Goal: Transaction & Acquisition: Purchase product/service

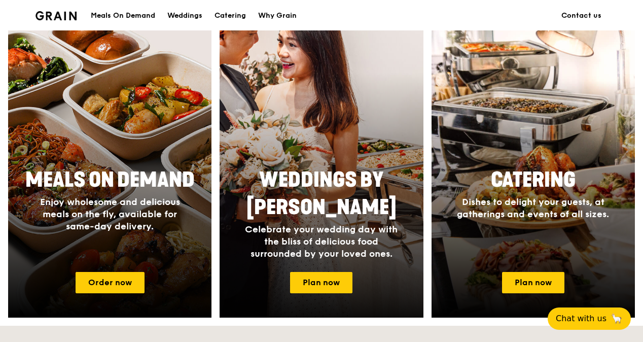
scroll to position [457, 0]
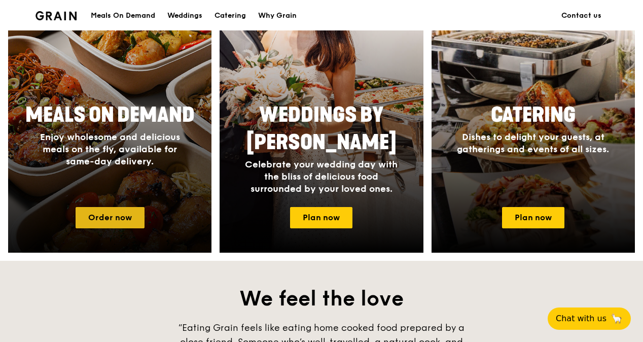
click at [122, 213] on link "Order now" at bounding box center [110, 217] width 69 height 21
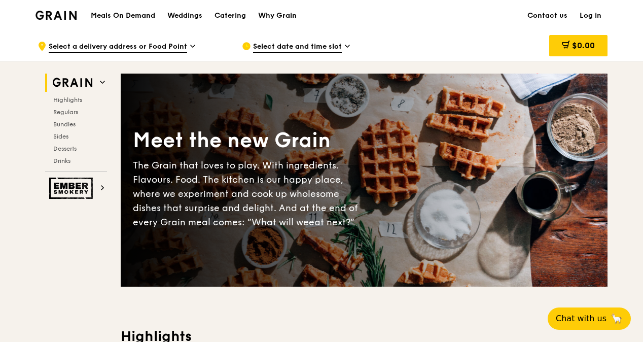
click at [591, 12] on link "Log in" at bounding box center [591, 16] width 34 height 30
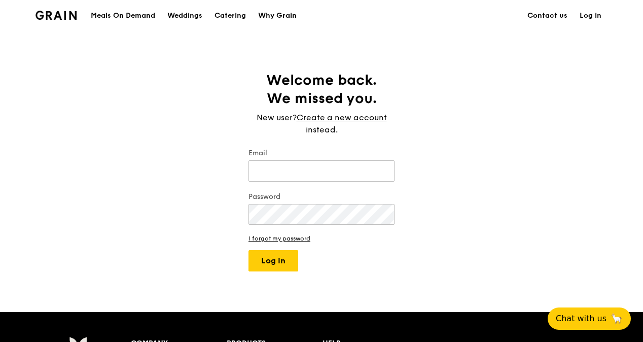
type input "[EMAIL_ADDRESS][DOMAIN_NAME]"
click at [218, 210] on div "Welcome back. We missed you. New user? Create a new account instead. Email [EMA…" at bounding box center [321, 171] width 643 height 200
click at [487, 255] on div "Welcome back. We missed you. New user? Create a new account instead. Email [EMA…" at bounding box center [321, 171] width 643 height 200
click at [276, 256] on button "Log in" at bounding box center [274, 260] width 50 height 21
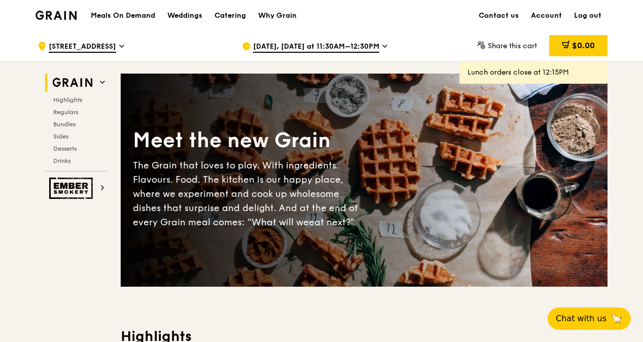
click at [383, 47] on icon at bounding box center [385, 46] width 5 height 9
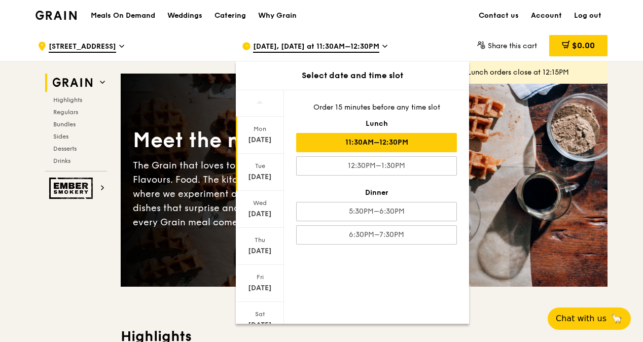
click at [256, 176] on div "[DATE]" at bounding box center [259, 177] width 45 height 10
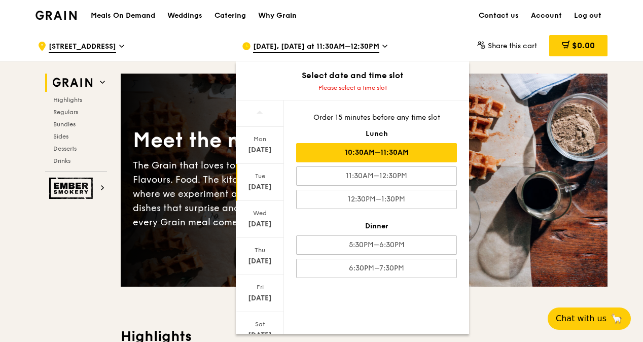
click at [375, 156] on div "10:30AM–11:30AM" at bounding box center [376, 152] width 161 height 19
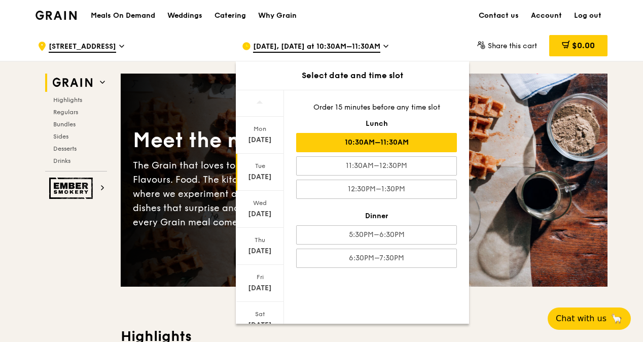
click at [397, 141] on div "10:30AM–11:30AM" at bounding box center [376, 142] width 161 height 19
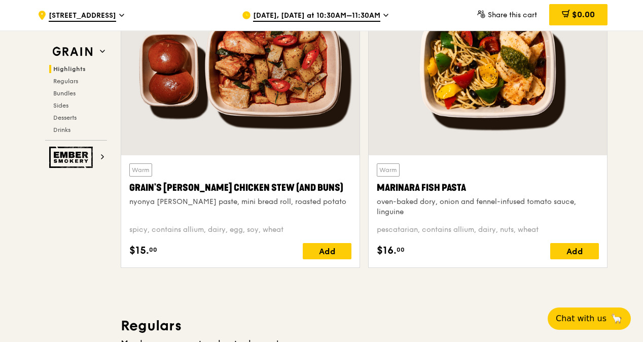
scroll to position [406, 0]
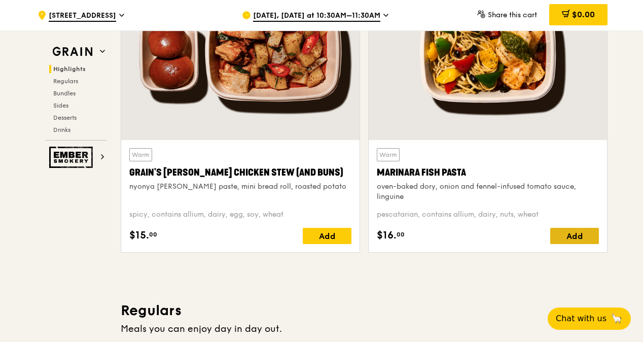
click at [586, 237] on div "Add" at bounding box center [575, 236] width 49 height 16
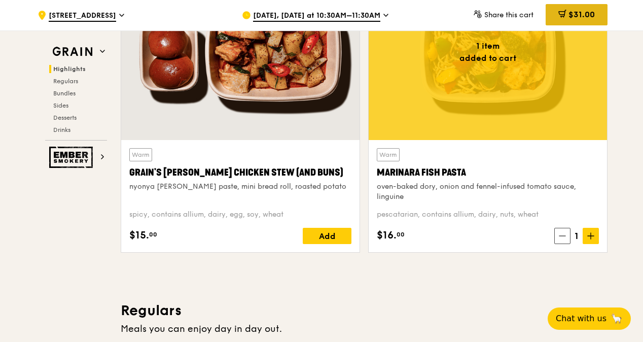
click at [564, 16] on icon at bounding box center [563, 14] width 8 height 8
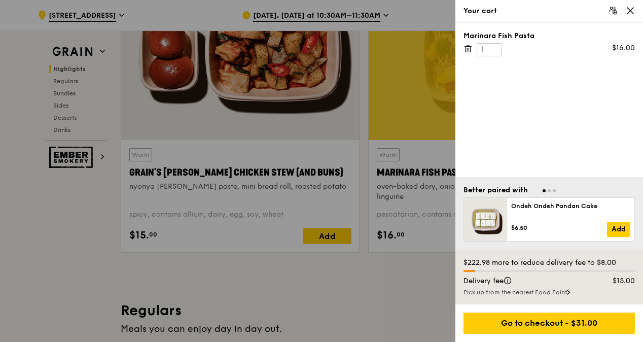
click at [398, 82] on div at bounding box center [321, 171] width 643 height 342
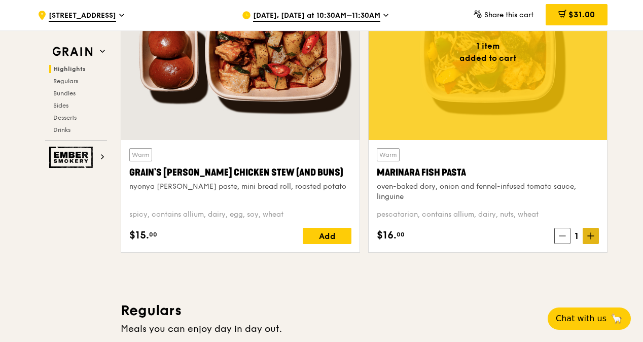
click at [589, 238] on icon at bounding box center [591, 235] width 7 height 7
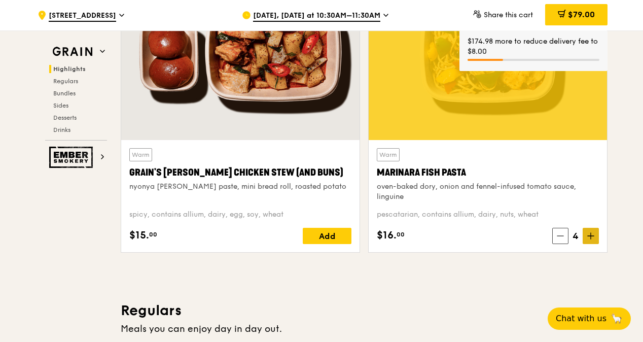
click at [592, 238] on icon at bounding box center [591, 235] width 7 height 7
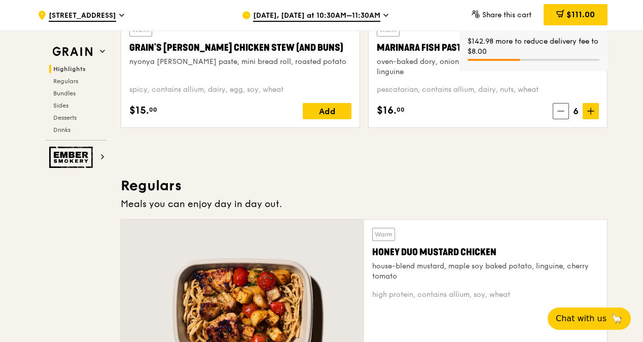
scroll to position [558, 0]
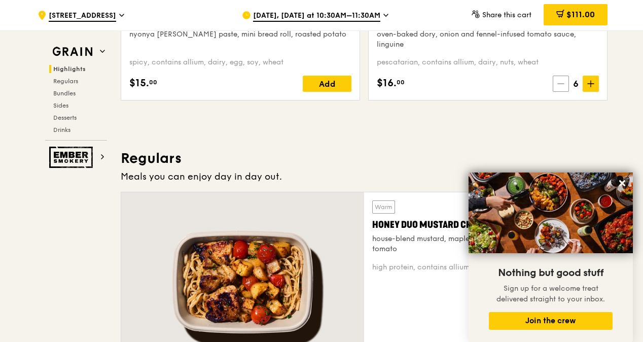
click at [560, 81] on icon at bounding box center [561, 83] width 7 height 7
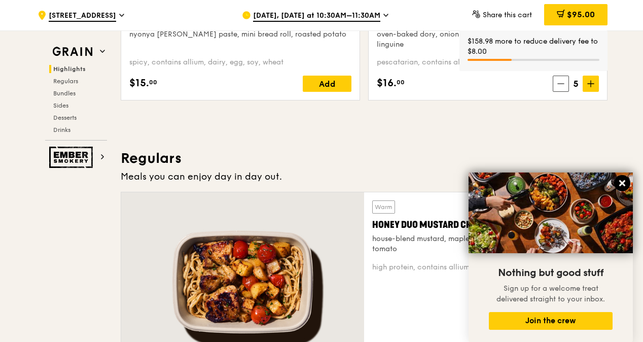
click at [625, 184] on icon at bounding box center [622, 183] width 9 height 9
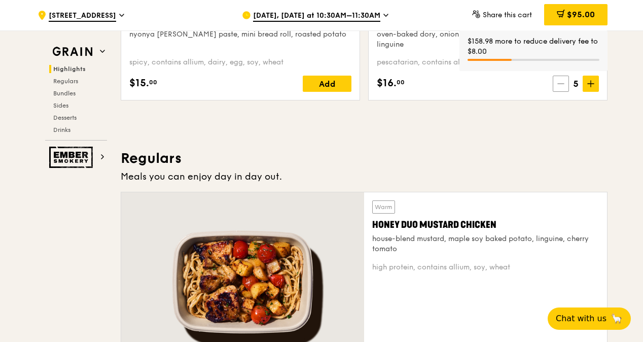
click at [562, 85] on icon at bounding box center [561, 83] width 7 height 7
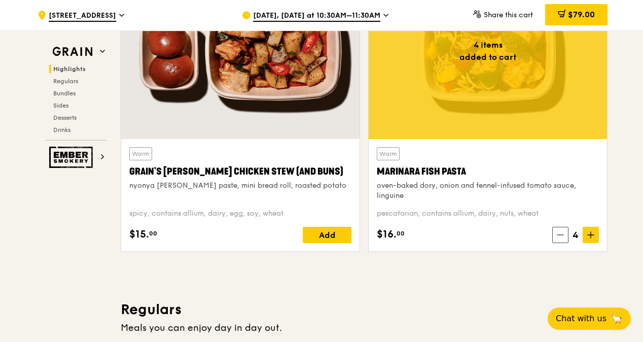
scroll to position [355, 0]
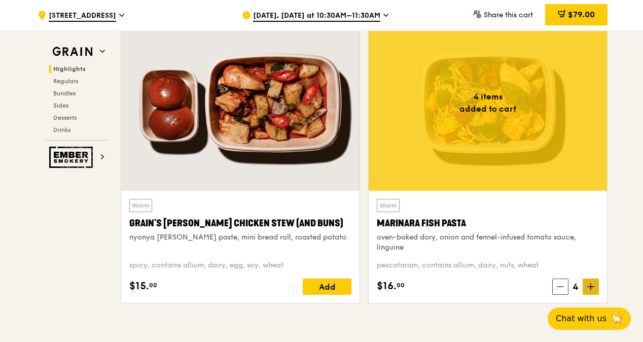
click at [588, 285] on icon at bounding box center [591, 286] width 7 height 7
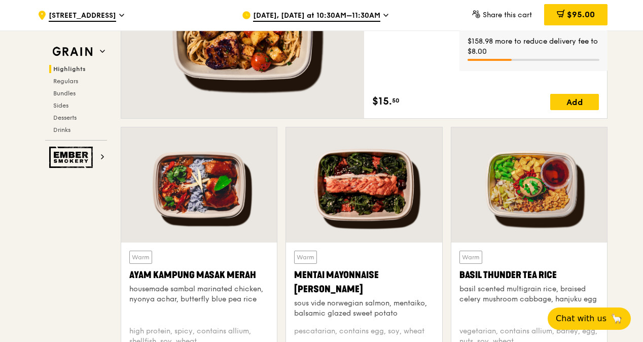
scroll to position [812, 0]
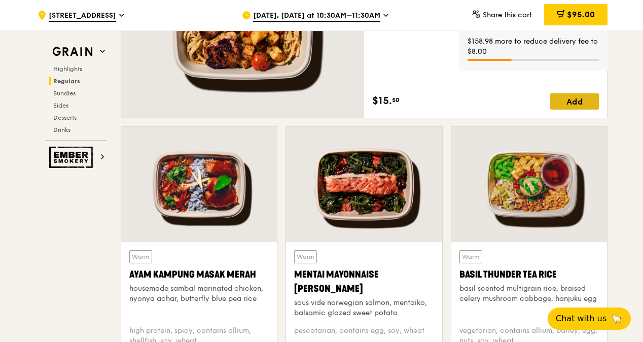
click at [579, 101] on div "Add" at bounding box center [575, 101] width 49 height 16
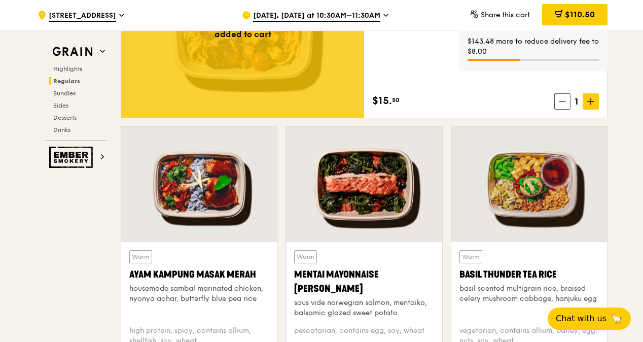
click at [592, 101] on icon at bounding box center [591, 101] width 6 height 0
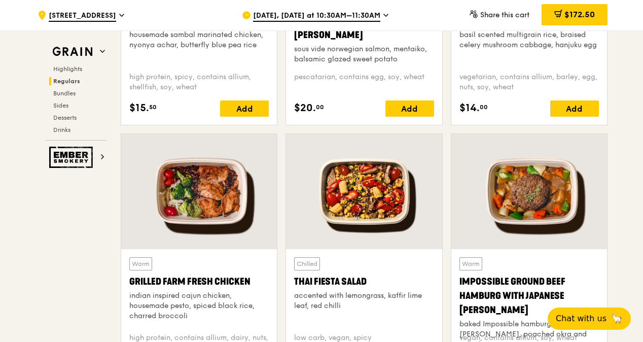
scroll to position [1167, 0]
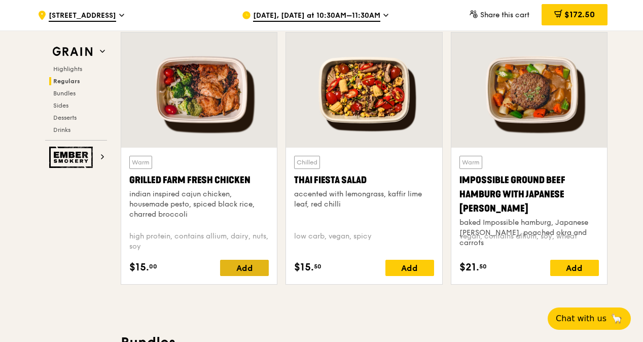
click at [257, 269] on div "Add" at bounding box center [244, 268] width 49 height 16
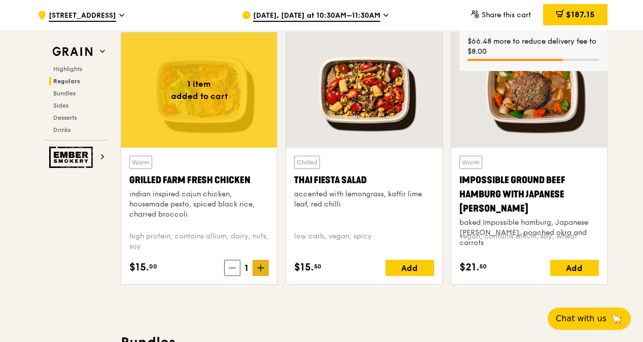
click at [261, 265] on icon at bounding box center [261, 268] width 0 height 6
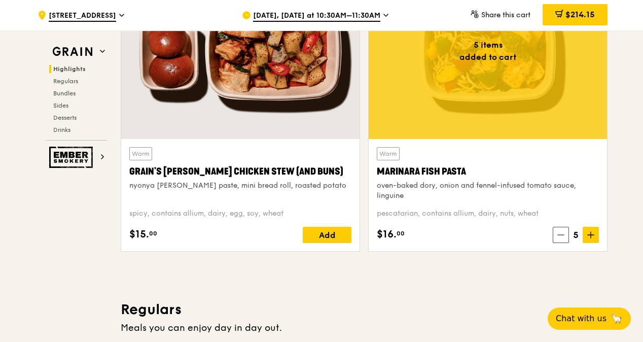
scroll to position [406, 0]
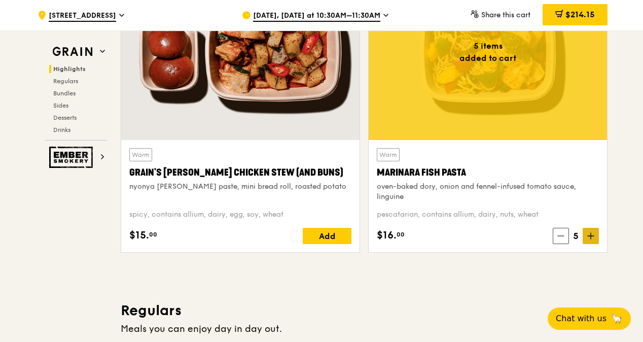
click at [589, 236] on icon at bounding box center [591, 236] width 6 height 0
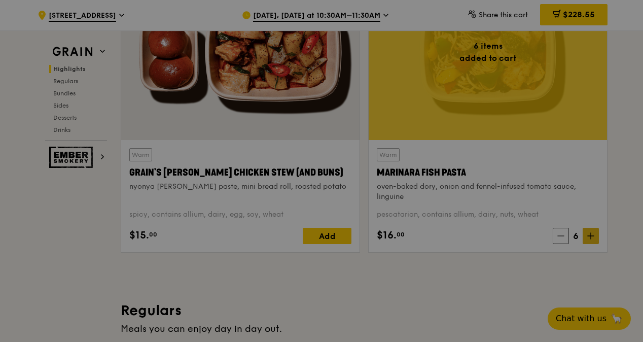
click at [589, 235] on div at bounding box center [321, 171] width 643 height 342
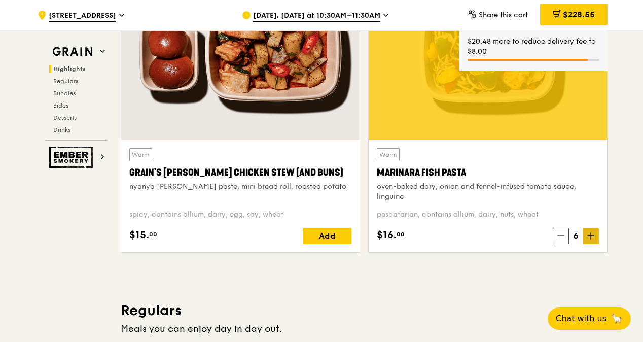
click at [591, 236] on icon at bounding box center [591, 236] width 6 height 0
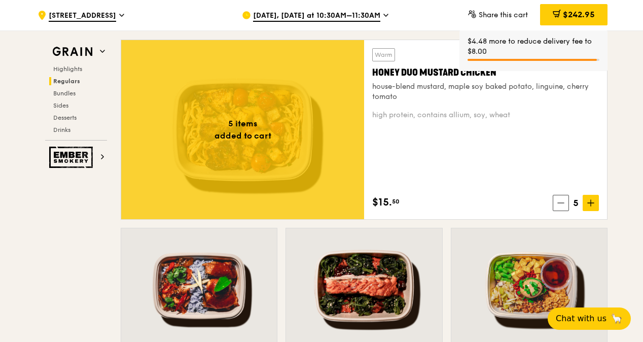
scroll to position [812, 0]
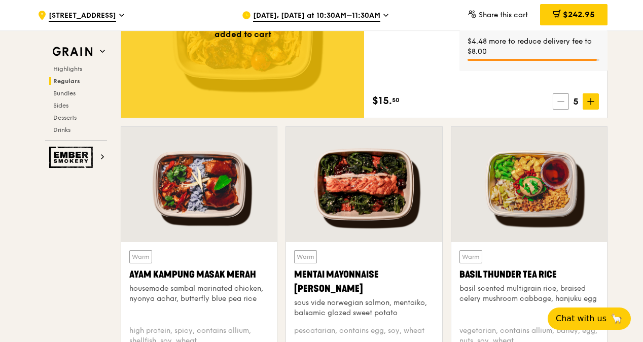
click at [559, 105] on icon at bounding box center [561, 101] width 7 height 7
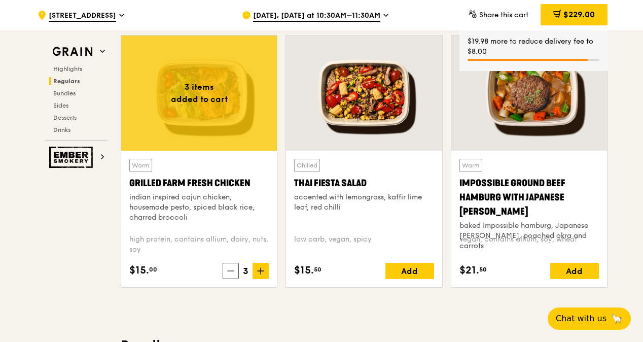
scroll to position [1167, 0]
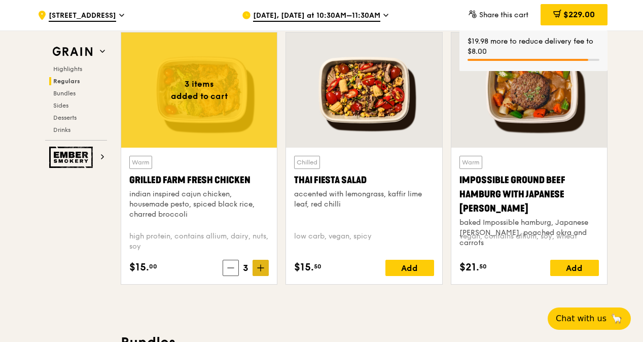
click at [259, 264] on icon at bounding box center [260, 267] width 7 height 7
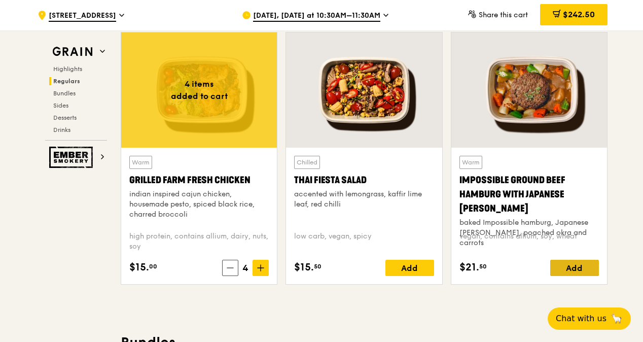
click at [573, 268] on div "Add" at bounding box center [575, 268] width 49 height 16
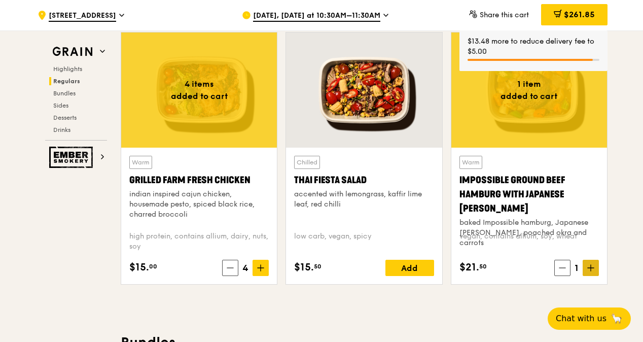
click at [593, 268] on icon at bounding box center [591, 267] width 7 height 7
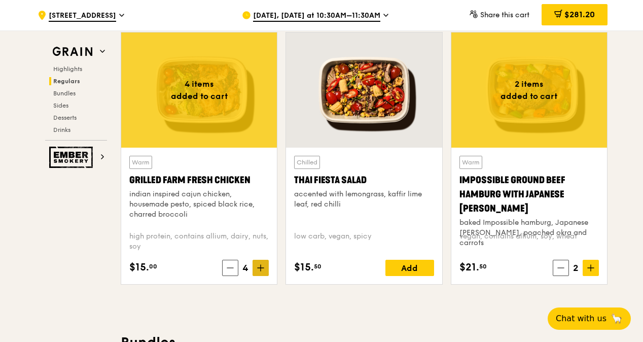
click at [262, 267] on icon at bounding box center [260, 267] width 7 height 7
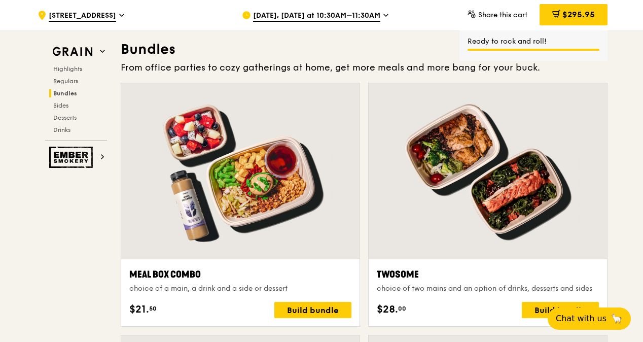
scroll to position [1522, 0]
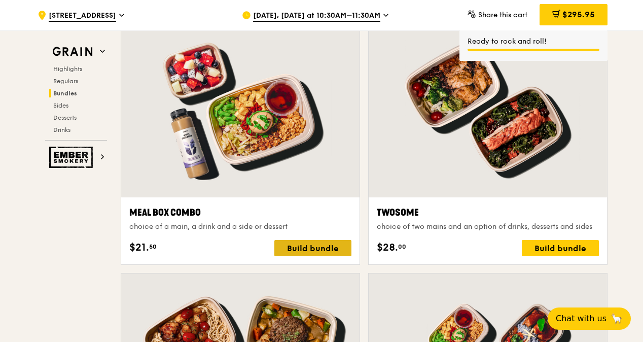
click at [316, 246] on div "Build bundle" at bounding box center [313, 248] width 77 height 16
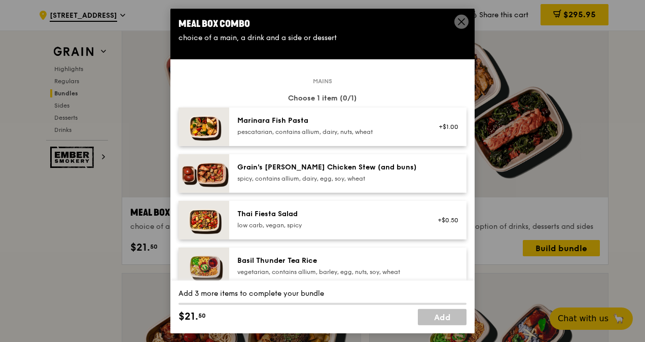
click at [464, 23] on icon at bounding box center [461, 21] width 9 height 9
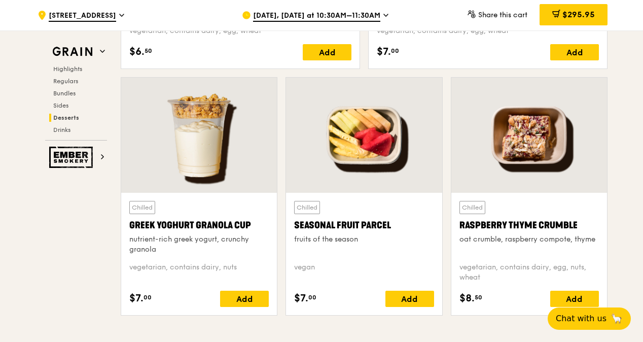
scroll to position [3248, 0]
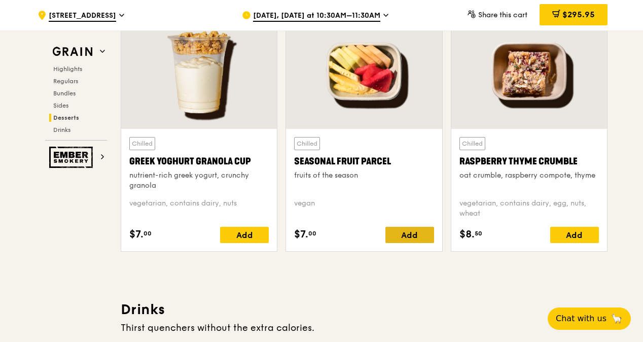
click at [420, 233] on div "Add" at bounding box center [410, 235] width 49 height 16
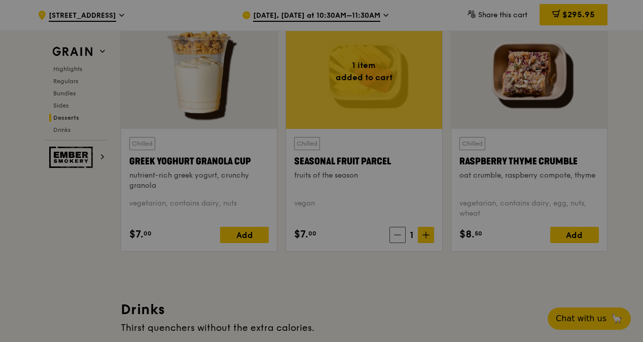
click at [422, 231] on div at bounding box center [321, 171] width 643 height 342
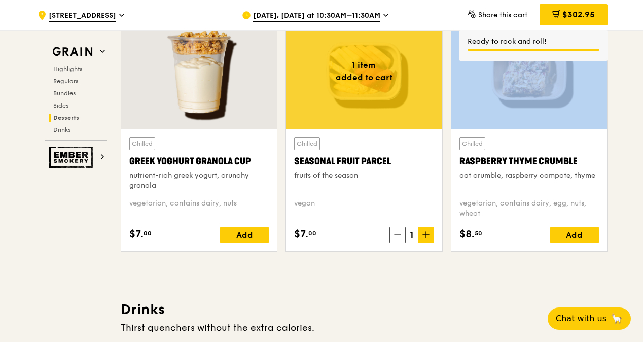
click at [422, 231] on span at bounding box center [426, 235] width 16 height 16
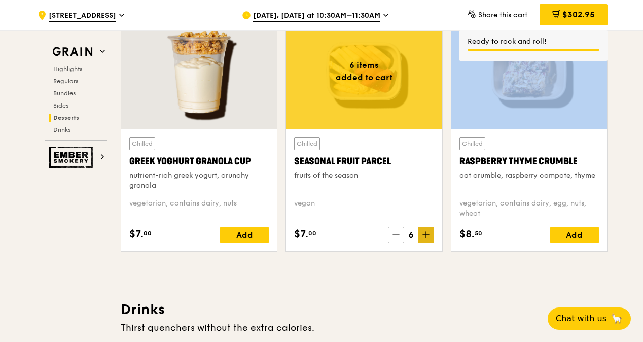
click at [422, 231] on span at bounding box center [426, 235] width 16 height 16
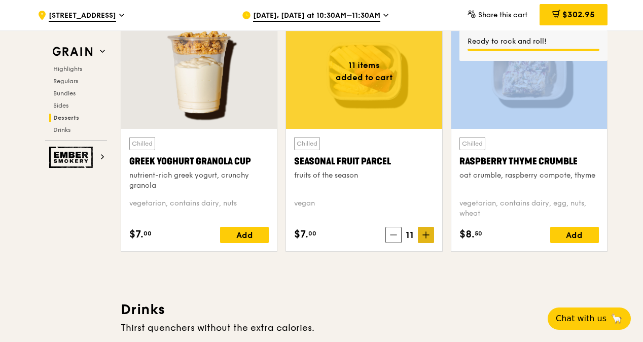
click at [422, 231] on span at bounding box center [426, 235] width 16 height 16
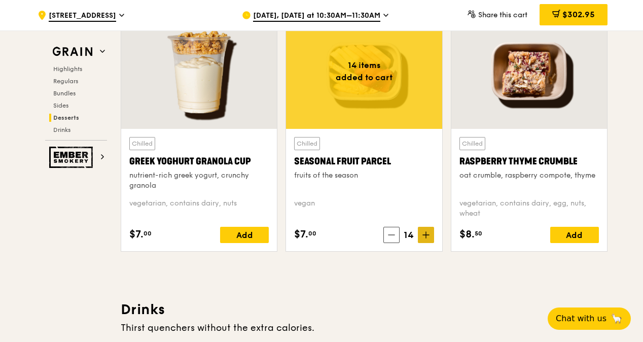
click at [422, 231] on span at bounding box center [426, 235] width 16 height 16
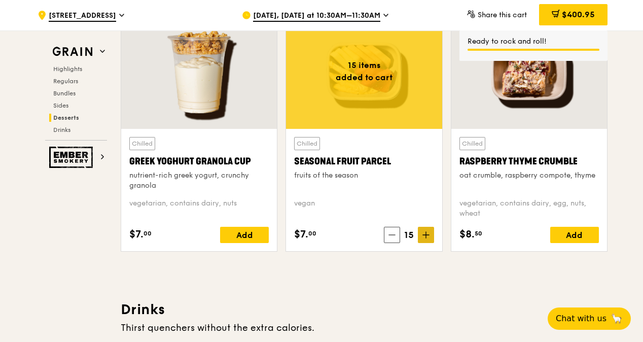
click at [424, 233] on icon at bounding box center [426, 234] width 7 height 7
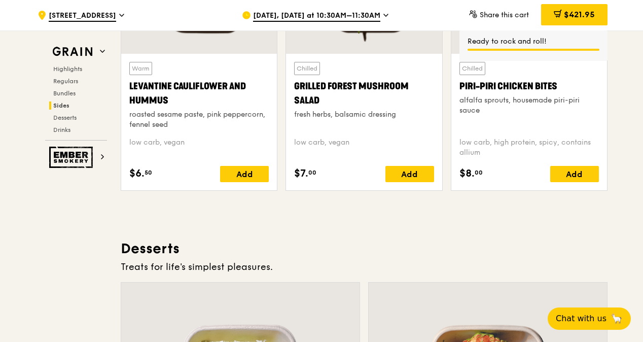
scroll to position [2689, 0]
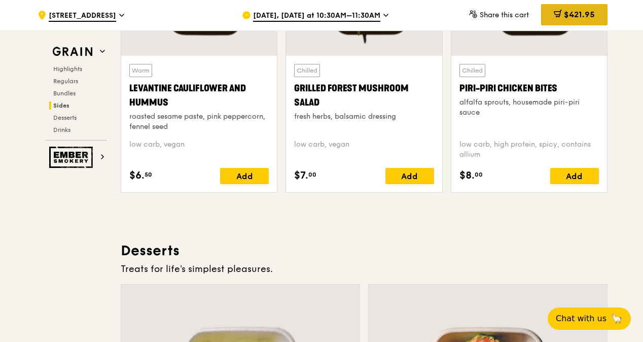
click at [579, 12] on span "$421.95" at bounding box center [579, 15] width 31 height 10
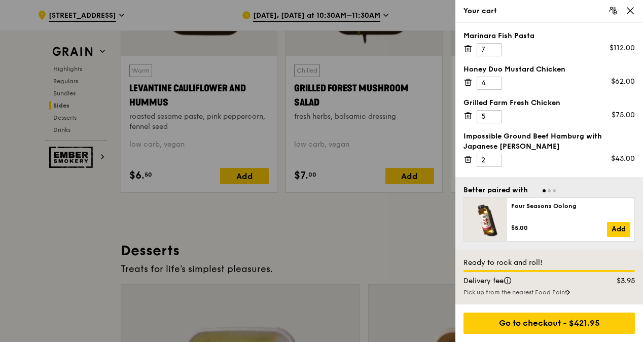
click at [468, 48] on icon at bounding box center [468, 48] width 9 height 9
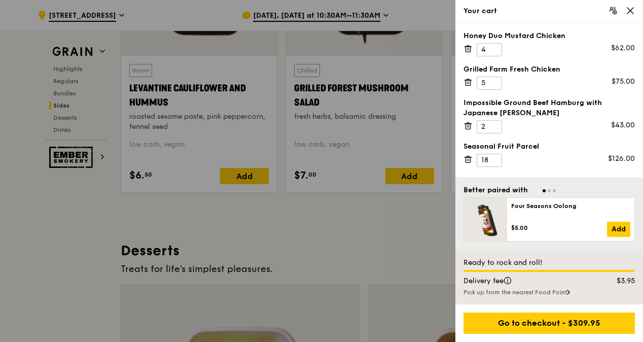
click at [470, 82] on icon at bounding box center [468, 82] width 5 height 5
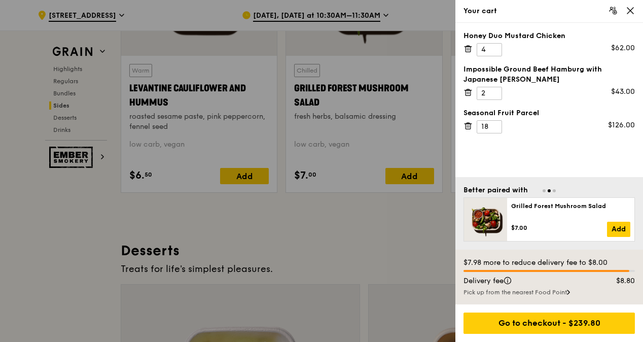
click at [467, 48] on icon at bounding box center [468, 48] width 9 height 9
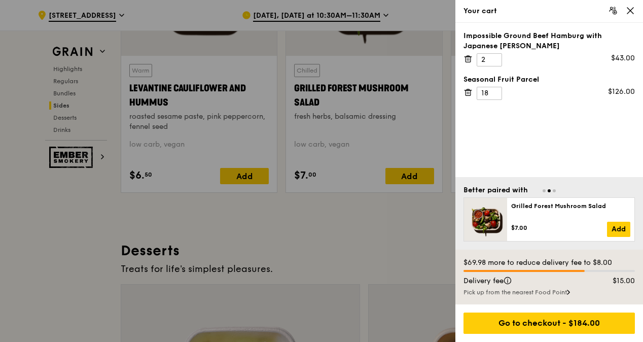
click at [471, 61] on icon at bounding box center [468, 59] width 5 height 5
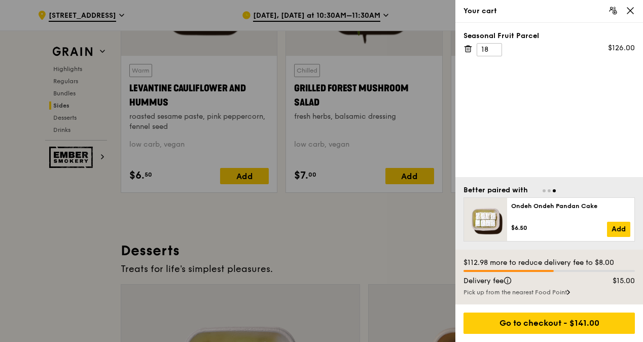
click at [469, 50] on icon at bounding box center [469, 49] width 0 height 2
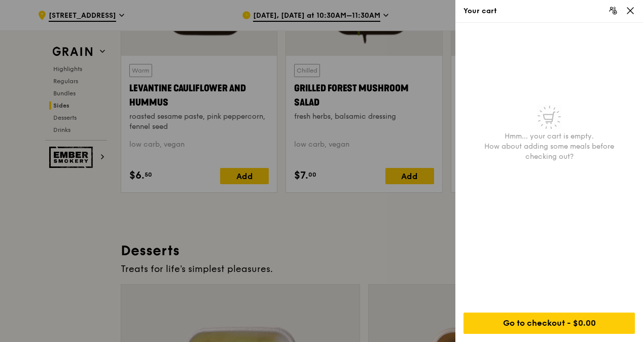
click at [332, 255] on div at bounding box center [321, 171] width 643 height 342
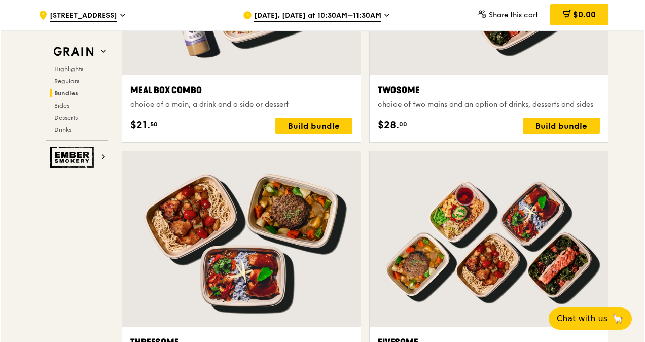
scroll to position [1624, 0]
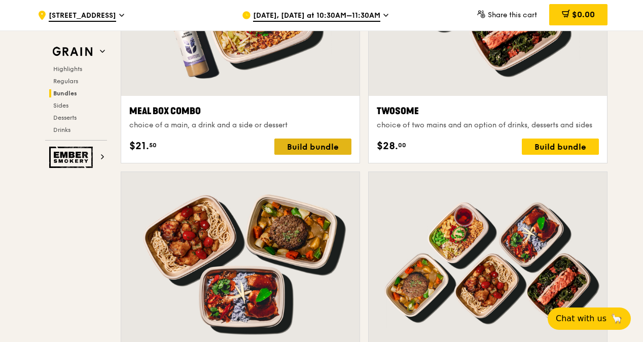
click at [322, 146] on div "Build bundle" at bounding box center [313, 147] width 77 height 16
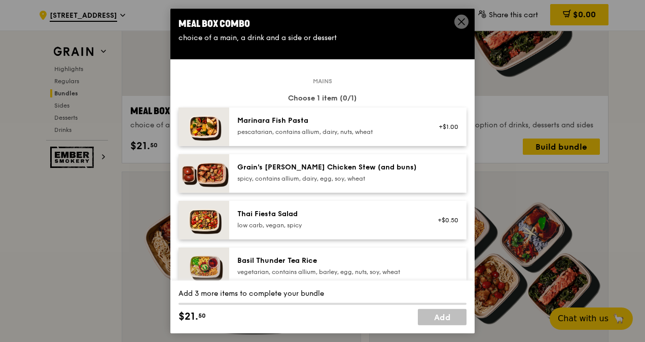
click at [219, 125] on img at bounding box center [204, 127] width 51 height 39
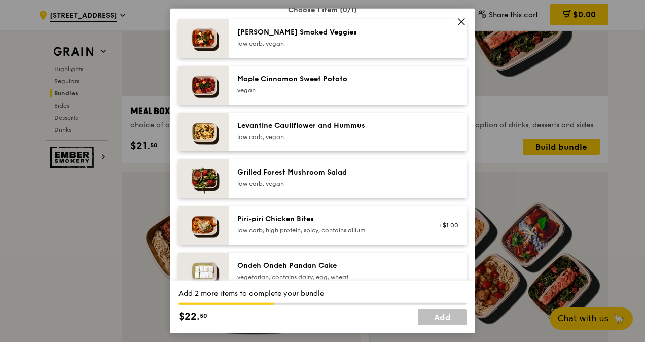
scroll to position [558, 0]
click at [209, 89] on img at bounding box center [204, 84] width 51 height 39
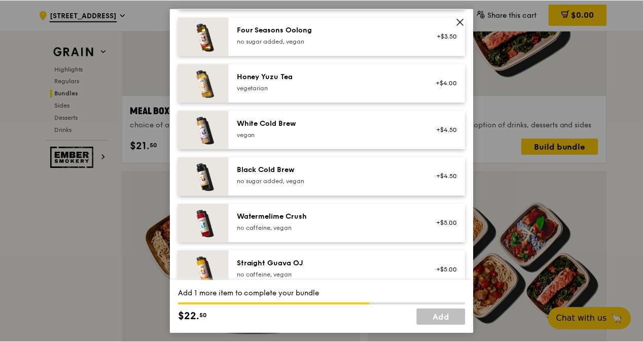
scroll to position [1234, 0]
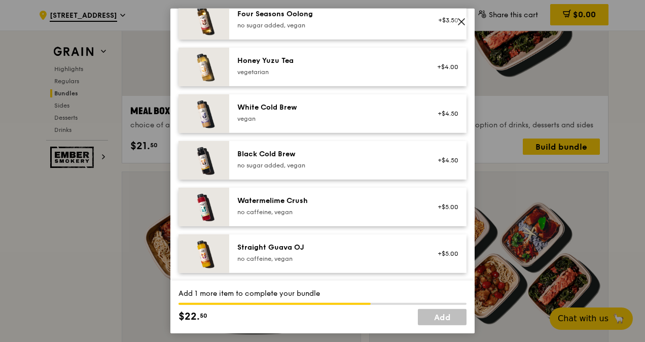
click at [203, 250] on img at bounding box center [204, 253] width 51 height 39
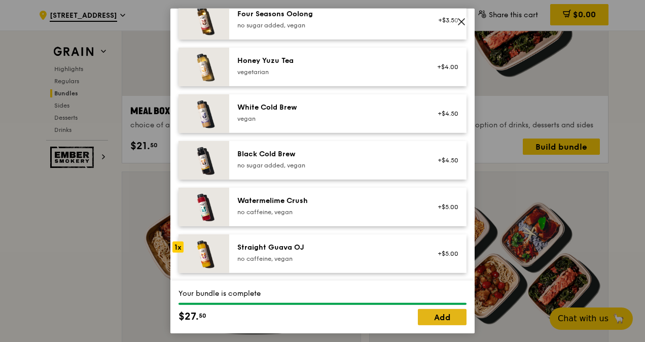
click at [456, 315] on link "Add" at bounding box center [442, 317] width 49 height 16
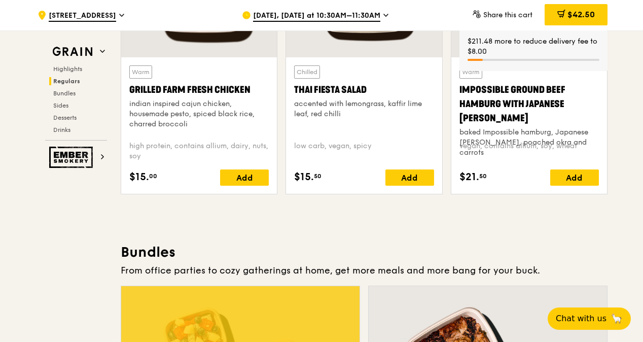
scroll to position [1116, 0]
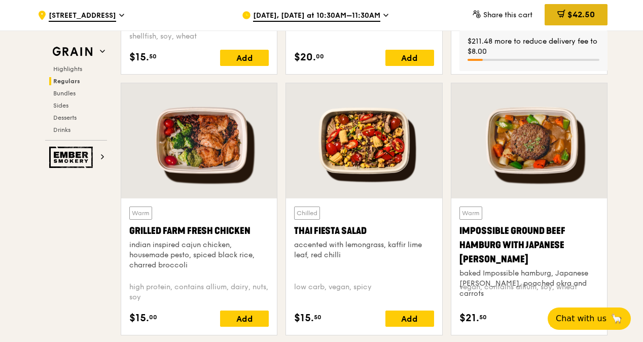
click at [584, 14] on span "$42.50" at bounding box center [581, 15] width 27 height 10
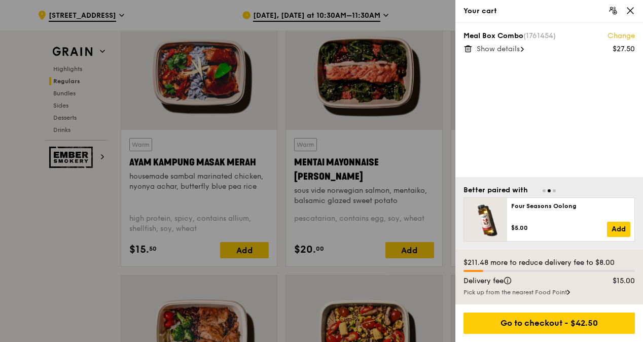
scroll to position [913, 0]
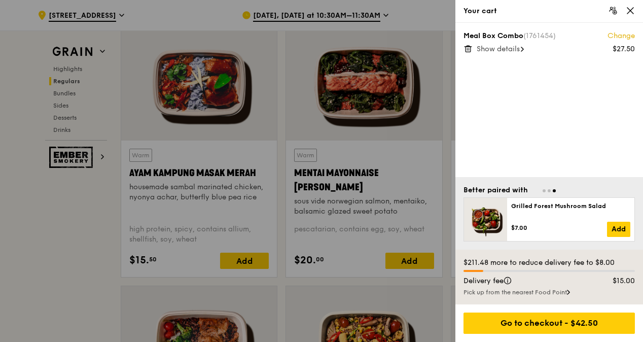
click at [633, 13] on icon at bounding box center [630, 10] width 9 height 9
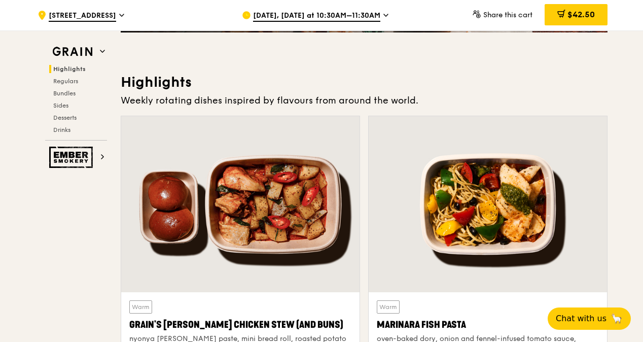
scroll to position [406, 0]
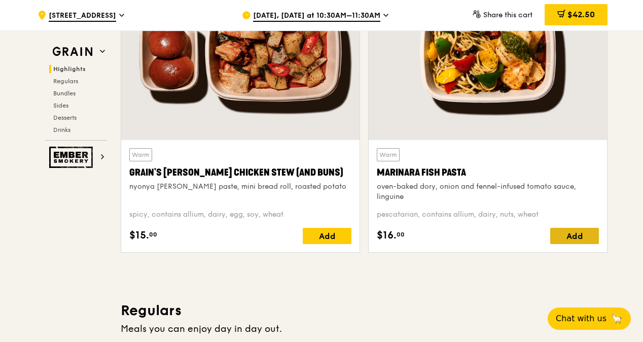
click at [564, 232] on div "Add" at bounding box center [575, 236] width 49 height 16
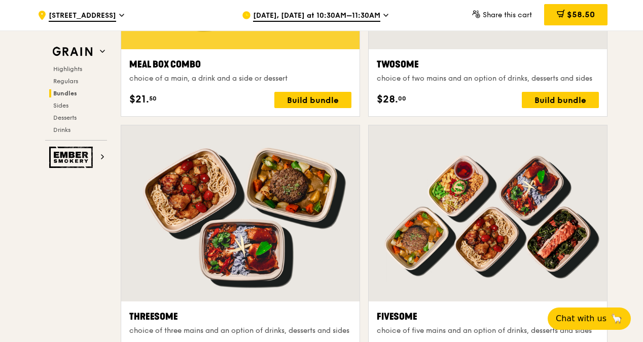
scroll to position [1472, 0]
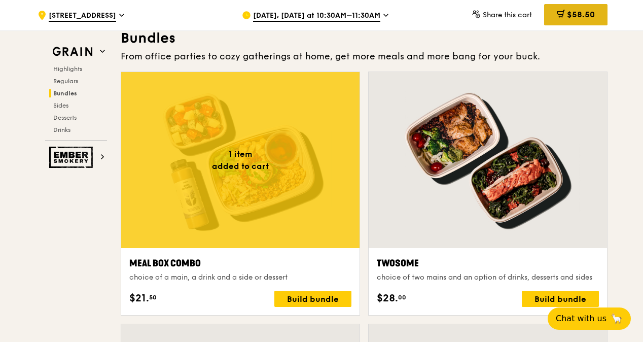
click at [590, 10] on span "$58.50" at bounding box center [581, 15] width 28 height 10
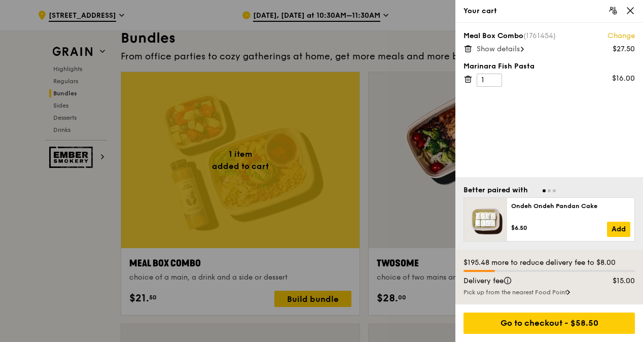
click at [468, 79] on icon at bounding box center [468, 79] width 9 height 9
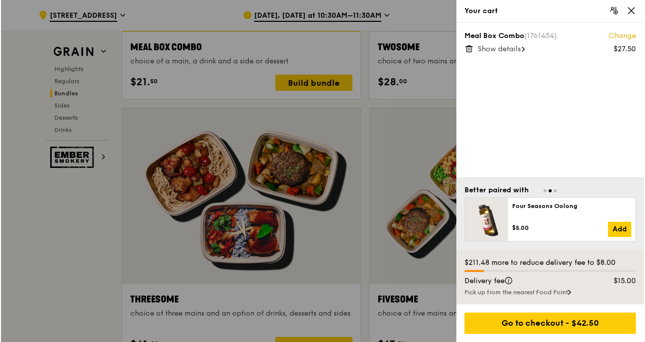
scroll to position [1675, 0]
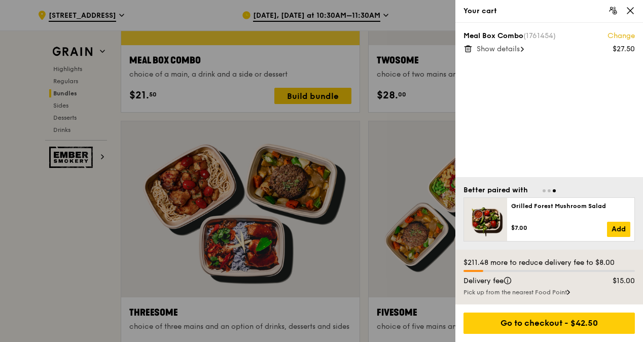
click at [319, 91] on div at bounding box center [321, 171] width 643 height 342
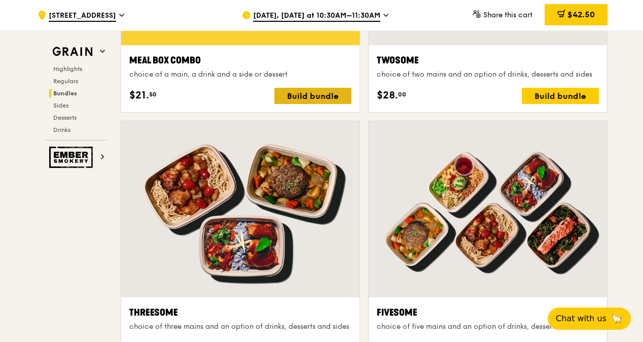
click at [324, 88] on div "Build bundle" at bounding box center [313, 96] width 77 height 16
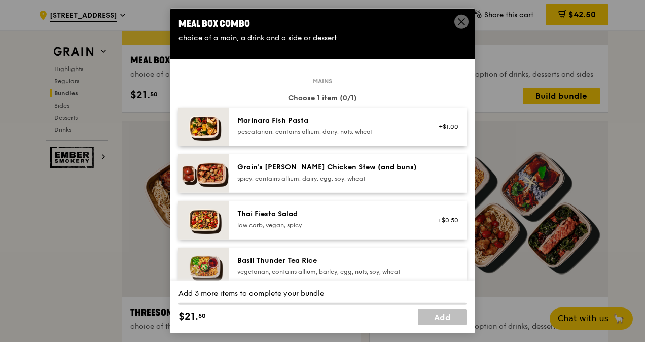
click at [287, 130] on div "pescatarian, contains allium, dairy, nuts, wheat" at bounding box center [328, 132] width 182 height 8
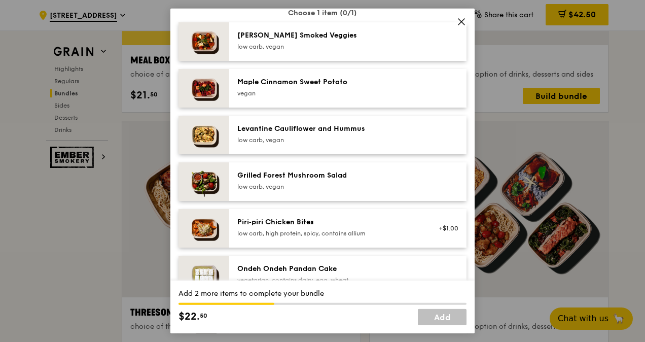
scroll to position [558, 0]
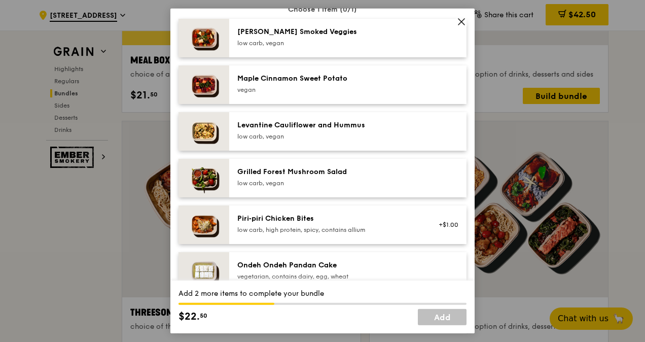
click at [207, 86] on img at bounding box center [204, 84] width 51 height 39
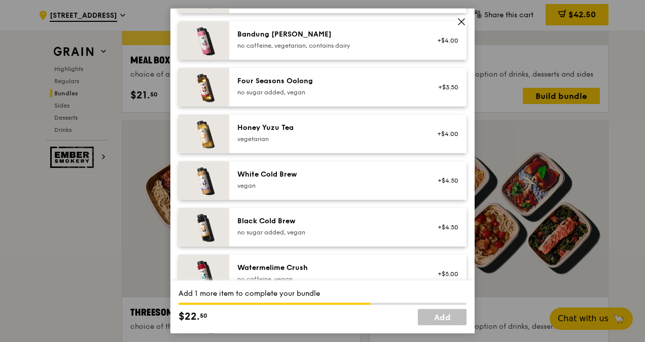
scroll to position [1234, 0]
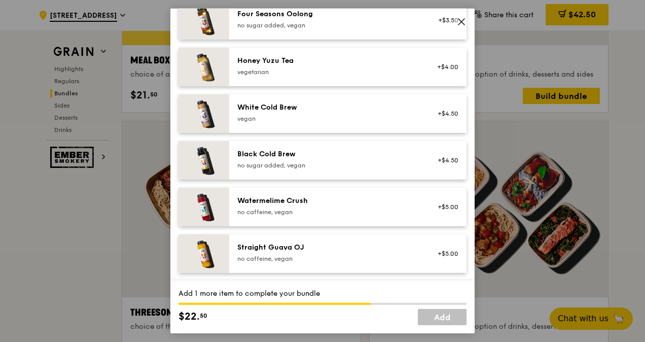
click at [213, 248] on img at bounding box center [204, 253] width 51 height 39
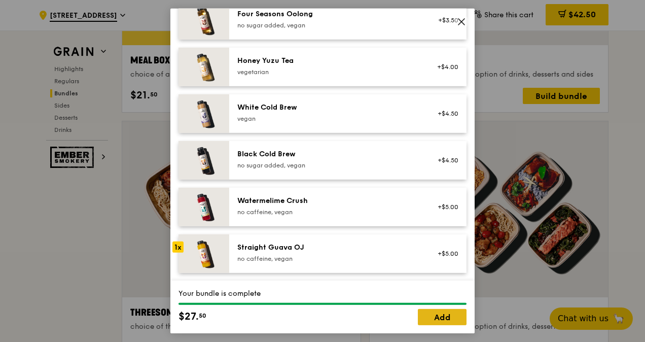
click at [430, 325] on link "Add" at bounding box center [442, 317] width 49 height 16
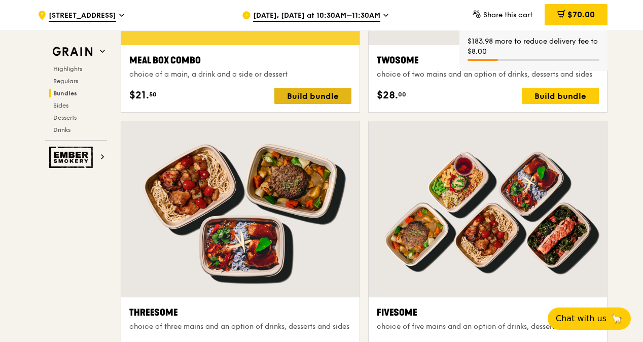
click at [321, 93] on div "Build bundle" at bounding box center [313, 96] width 77 height 16
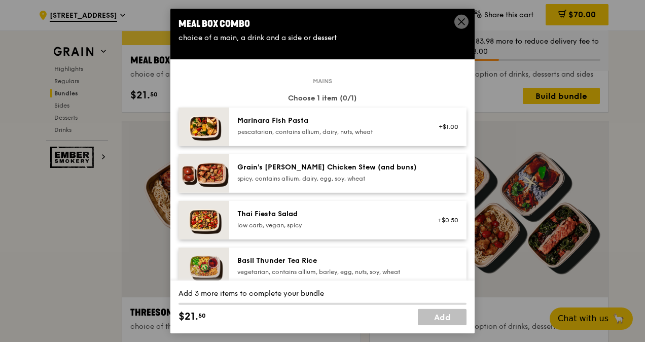
click at [334, 131] on div "pescatarian, contains allium, dairy, nuts, wheat" at bounding box center [328, 132] width 182 height 8
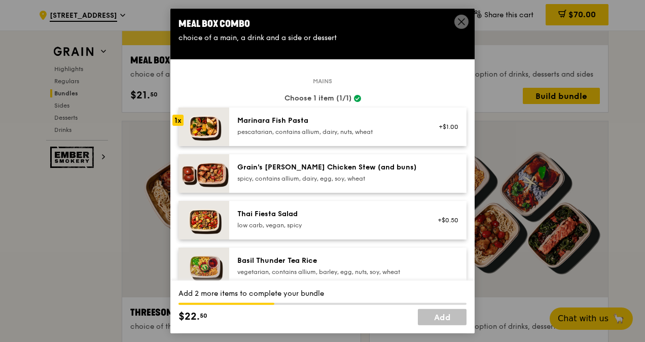
click at [193, 125] on img at bounding box center [204, 127] width 51 height 39
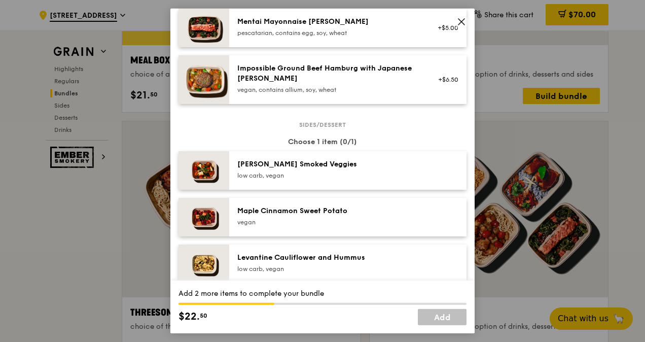
scroll to position [457, 0]
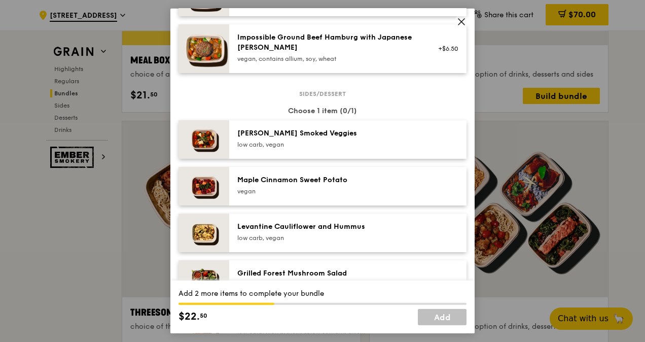
click at [198, 187] on img at bounding box center [204, 186] width 51 height 39
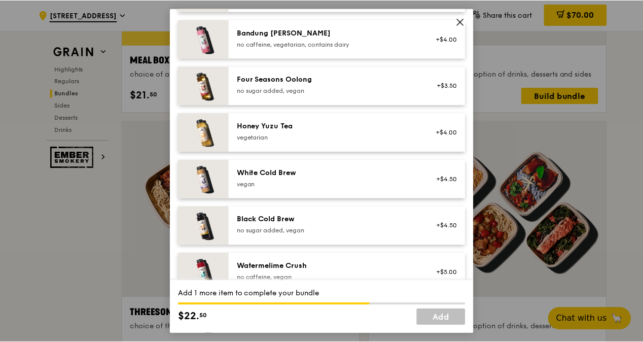
scroll to position [1234, 0]
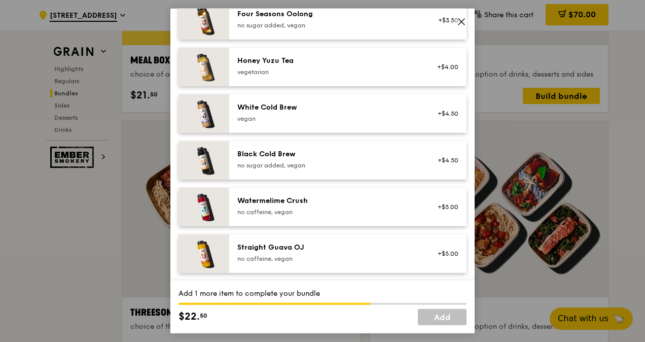
click at [200, 248] on img at bounding box center [204, 253] width 51 height 39
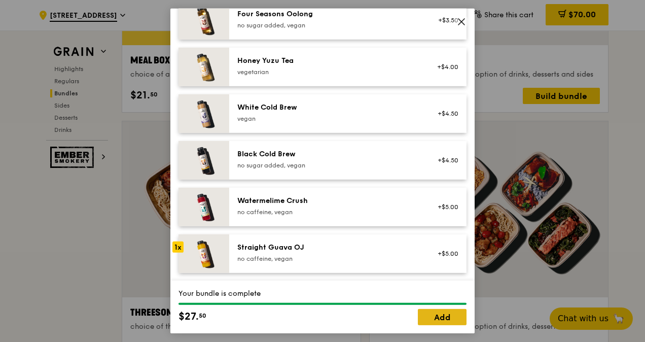
click at [435, 316] on link "Add" at bounding box center [442, 317] width 49 height 16
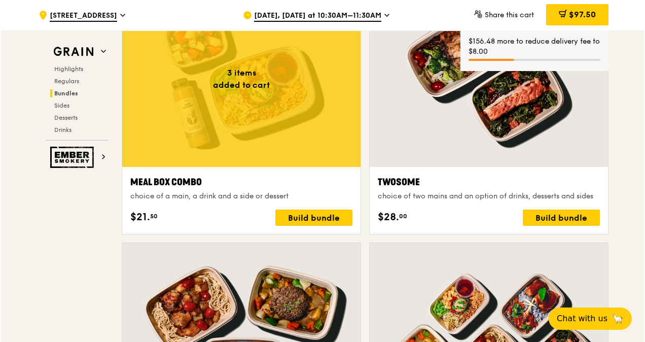
scroll to position [1573, 0]
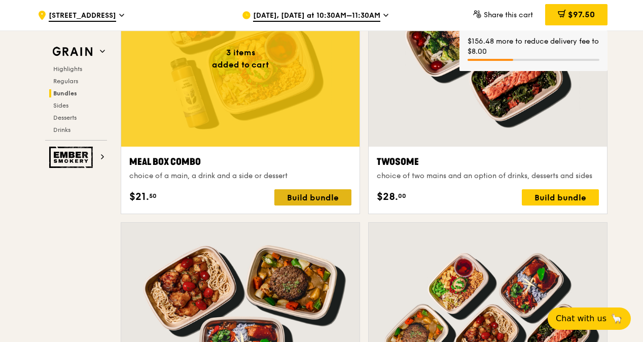
click at [322, 193] on div "Build bundle" at bounding box center [313, 197] width 77 height 16
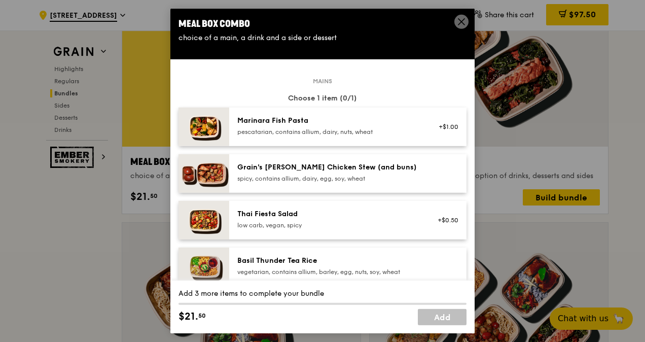
click at [220, 130] on img at bounding box center [204, 127] width 51 height 39
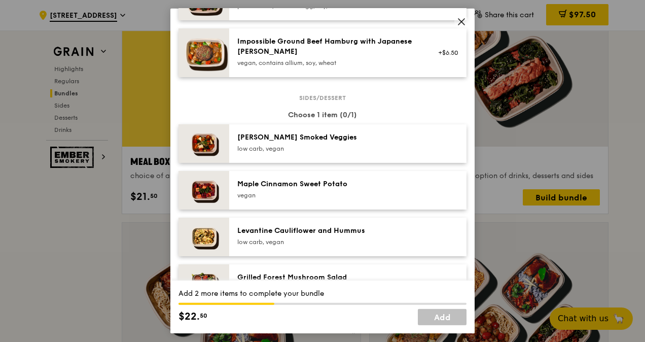
scroll to position [507, 0]
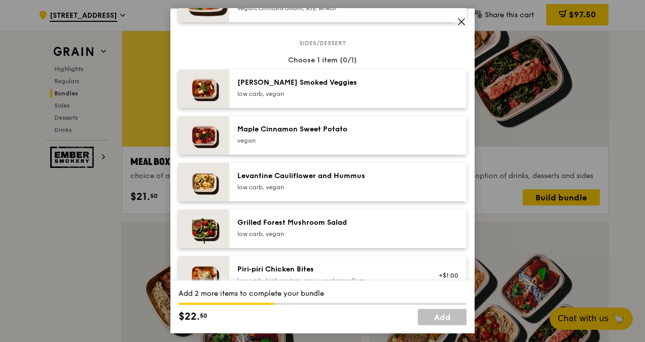
click at [208, 140] on img at bounding box center [204, 135] width 51 height 39
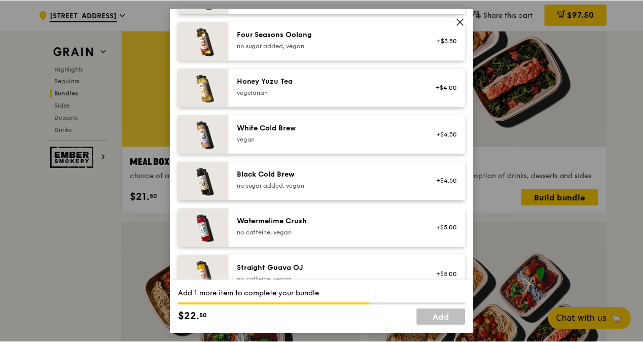
scroll to position [1234, 0]
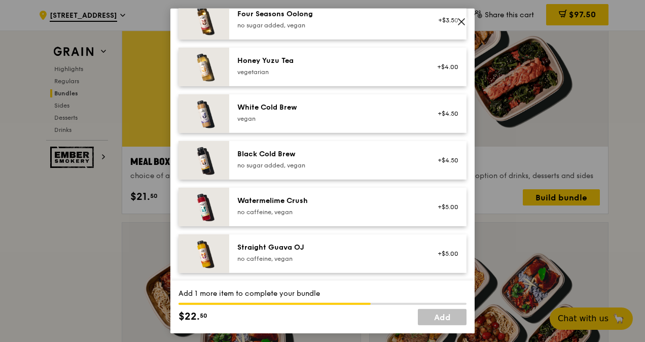
click at [208, 252] on img at bounding box center [204, 253] width 51 height 39
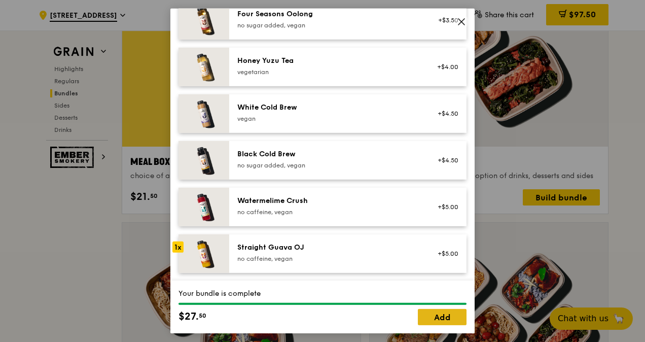
click at [434, 319] on link "Add" at bounding box center [442, 317] width 49 height 16
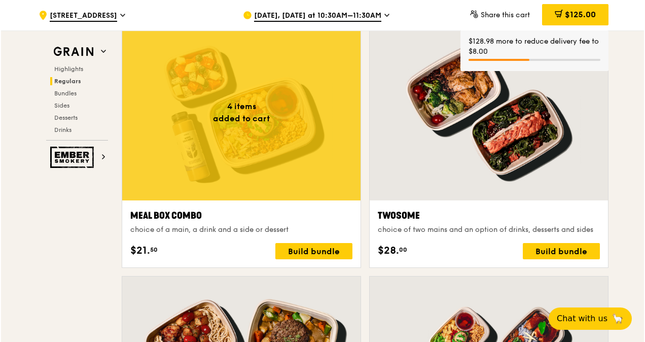
scroll to position [1522, 0]
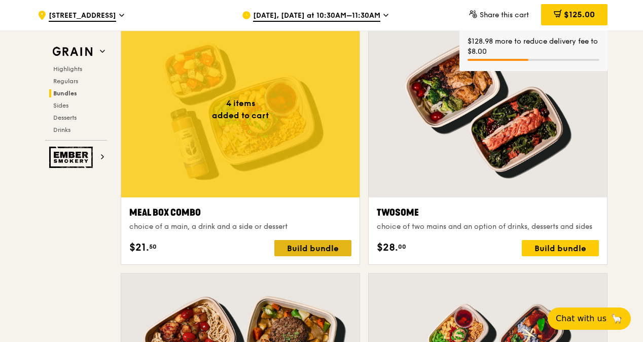
click at [309, 243] on div "Build bundle" at bounding box center [313, 248] width 77 height 16
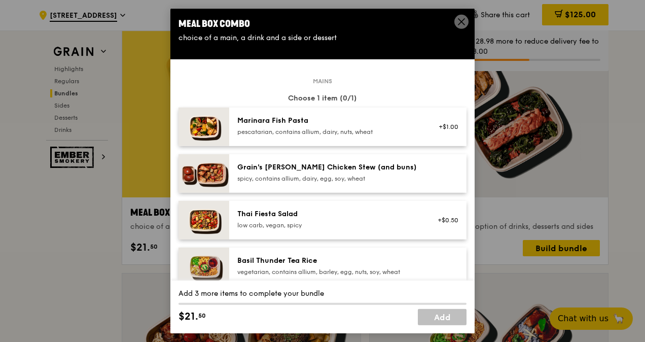
click at [206, 129] on img at bounding box center [204, 127] width 51 height 39
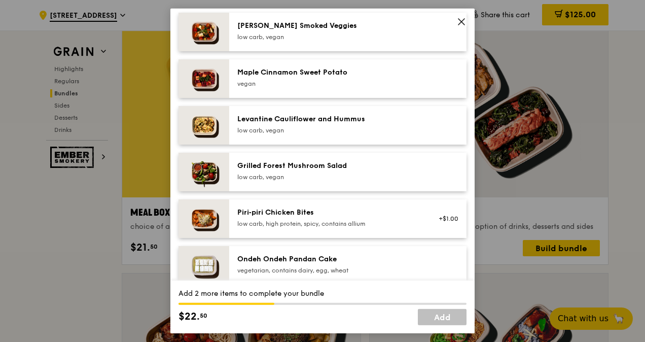
scroll to position [558, 0]
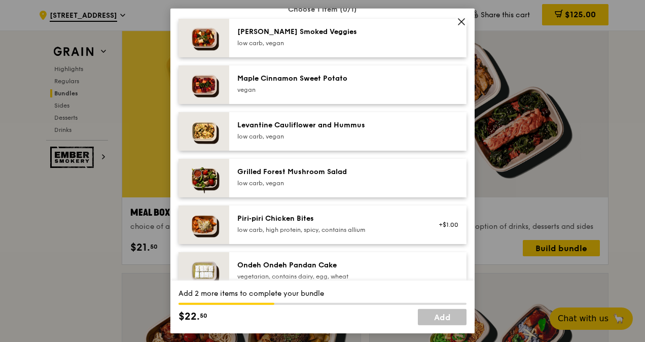
click at [211, 86] on img at bounding box center [204, 84] width 51 height 39
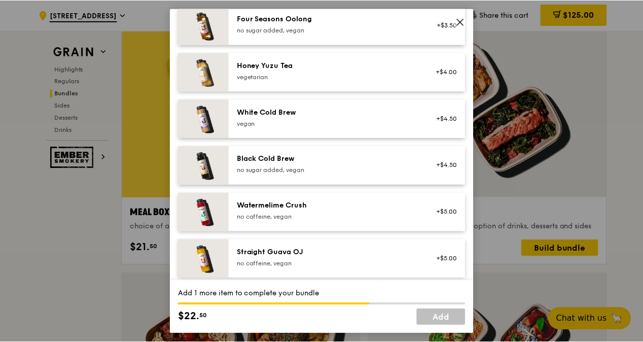
scroll to position [1234, 0]
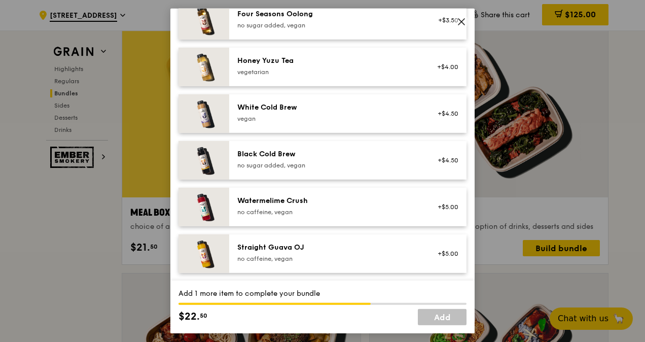
click at [203, 248] on img at bounding box center [204, 253] width 51 height 39
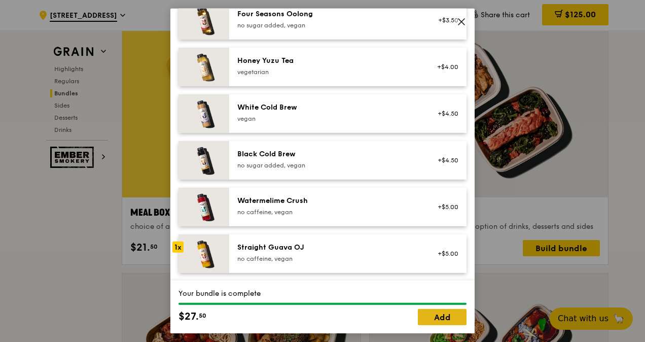
click at [445, 318] on link "Add" at bounding box center [442, 317] width 49 height 16
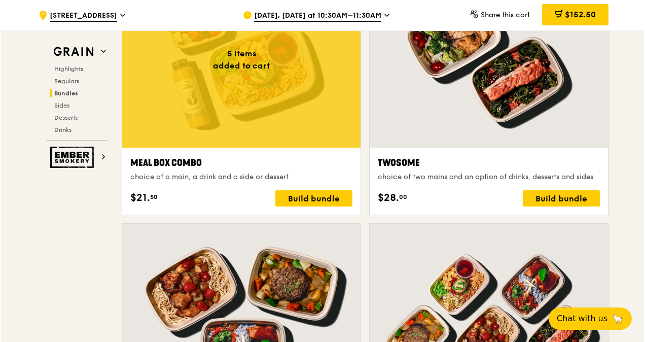
scroll to position [1573, 0]
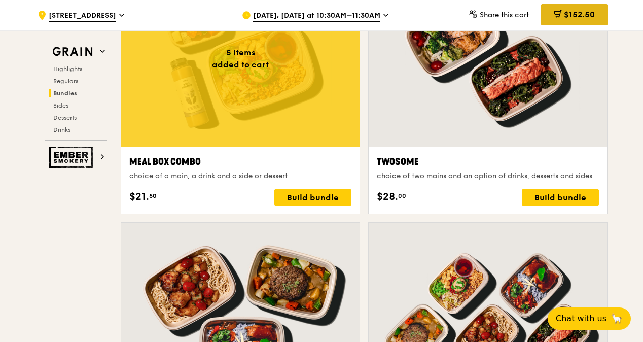
click at [564, 14] on span "$152.50" at bounding box center [579, 15] width 31 height 10
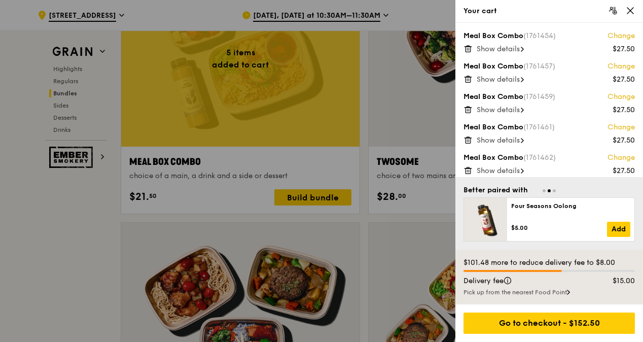
click at [253, 115] on div at bounding box center [321, 171] width 643 height 342
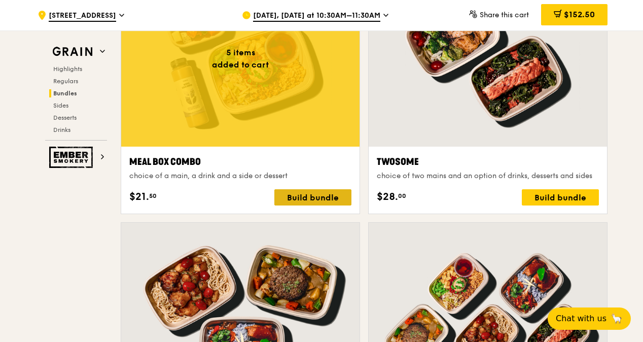
click at [327, 199] on div "Build bundle" at bounding box center [313, 197] width 77 height 16
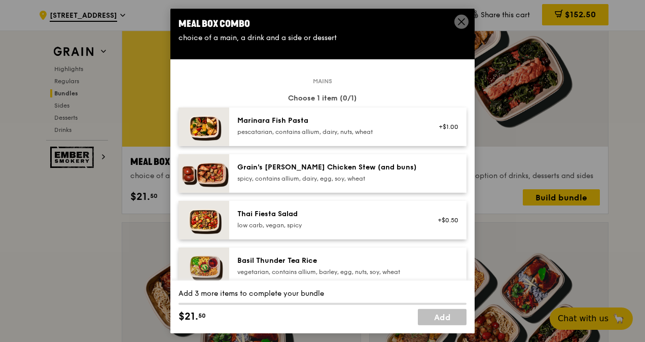
click at [332, 140] on div "Marinara Fish Pasta pescatarian, contains allium, dairy, nuts, wheat +$1.00" at bounding box center [347, 127] width 237 height 39
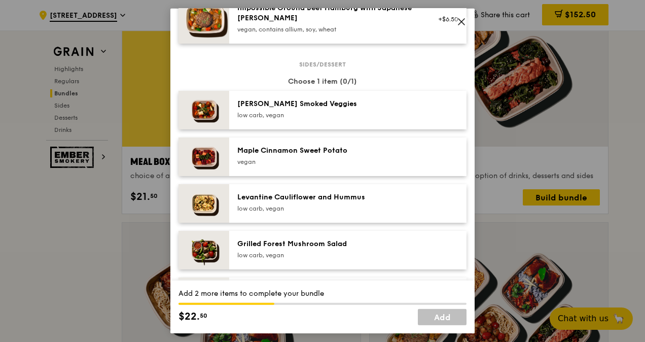
scroll to position [609, 0]
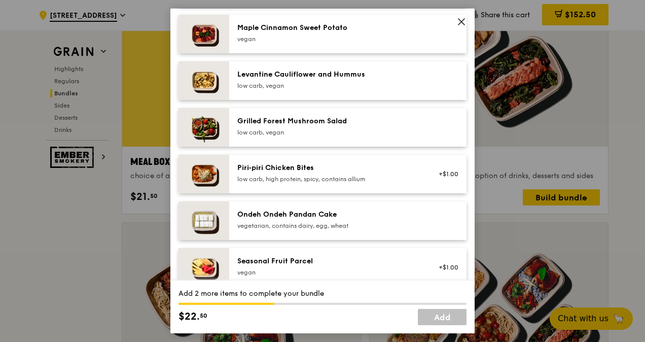
click at [210, 37] on img at bounding box center [204, 34] width 51 height 39
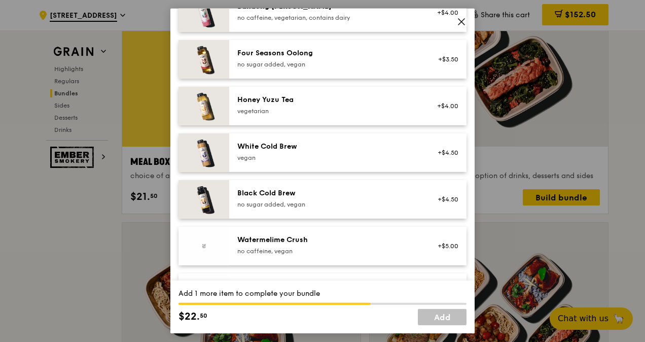
scroll to position [1234, 0]
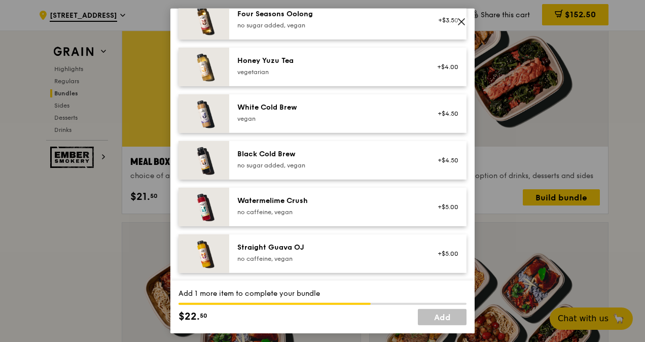
click at [211, 257] on img at bounding box center [204, 253] width 51 height 39
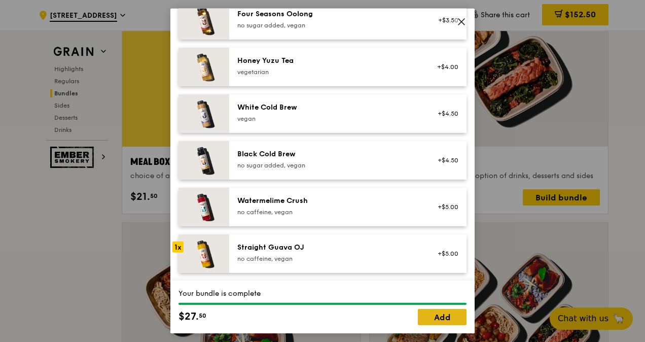
click at [447, 319] on link "Add" at bounding box center [442, 317] width 49 height 16
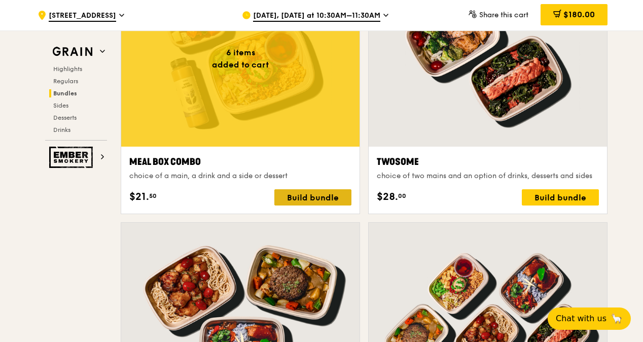
click at [316, 196] on div "Build bundle" at bounding box center [313, 197] width 77 height 16
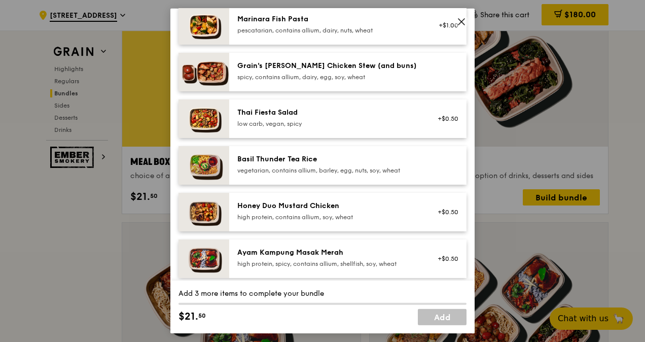
scroll to position [152, 0]
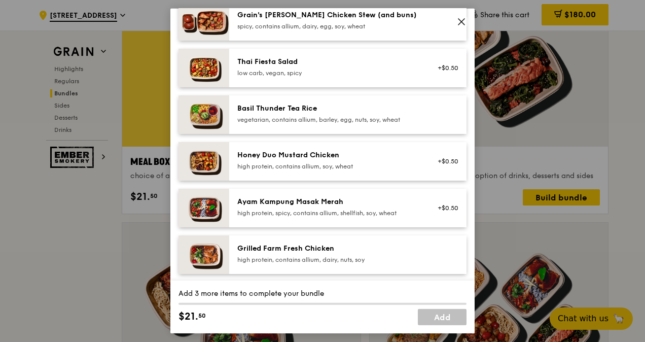
click at [203, 158] on img at bounding box center [204, 161] width 51 height 39
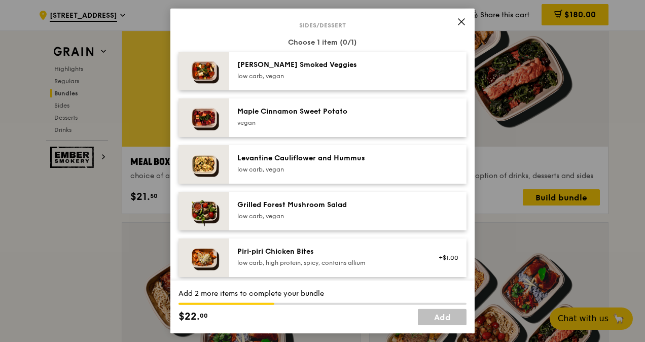
scroll to position [507, 0]
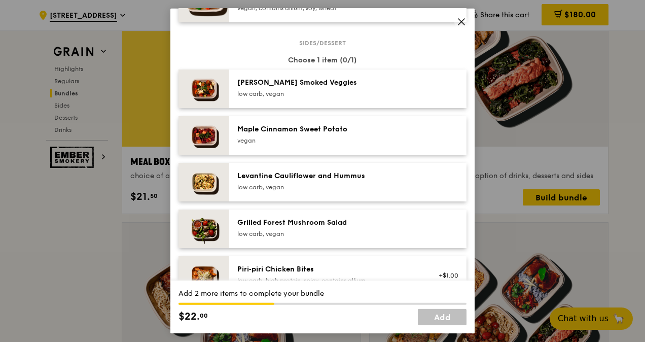
click at [200, 83] on img at bounding box center [204, 89] width 51 height 39
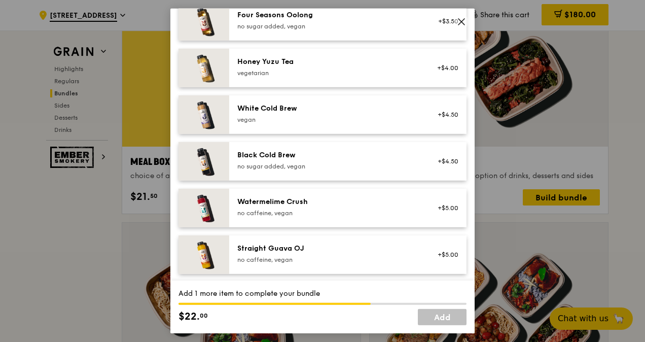
scroll to position [1234, 0]
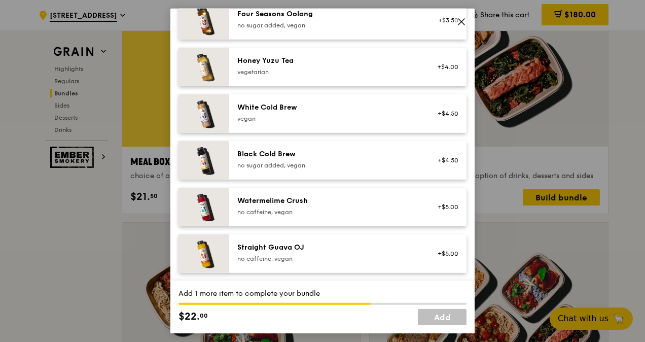
click at [210, 259] on img at bounding box center [204, 253] width 51 height 39
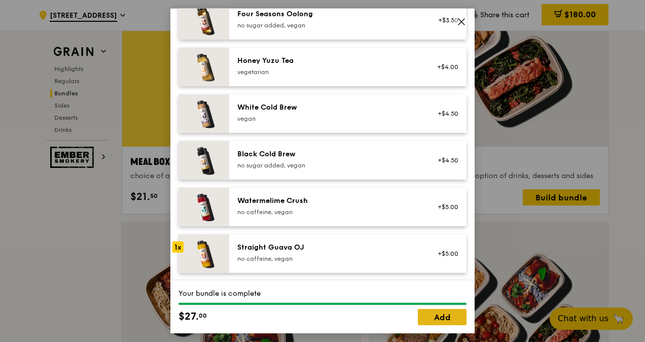
click at [447, 321] on link "Add" at bounding box center [442, 317] width 49 height 16
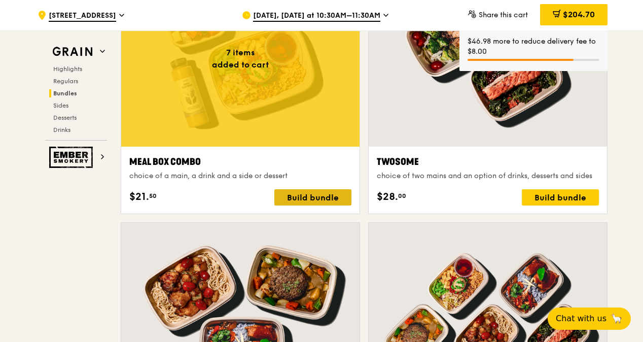
click at [314, 194] on div "Build bundle" at bounding box center [313, 197] width 77 height 16
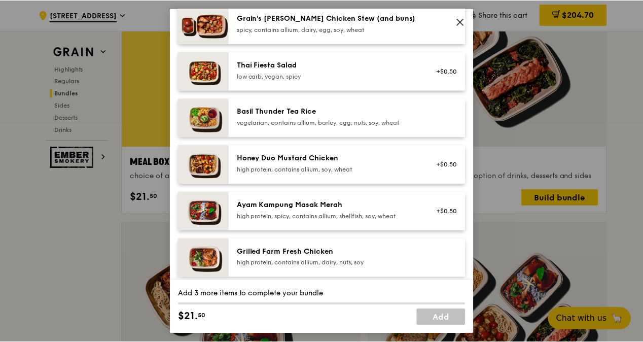
scroll to position [152, 0]
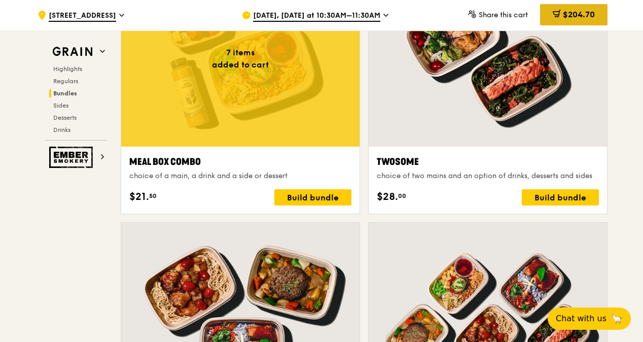
click at [575, 12] on span "$204.70" at bounding box center [579, 15] width 32 height 10
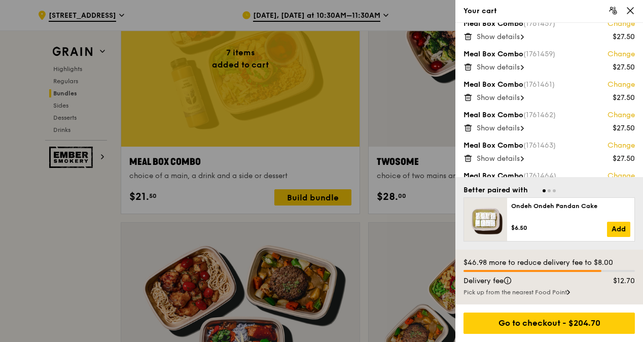
scroll to position [66, 0]
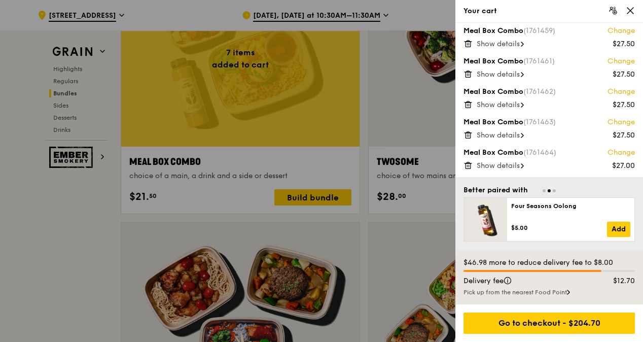
click at [519, 165] on span "Show details" at bounding box center [498, 165] width 43 height 9
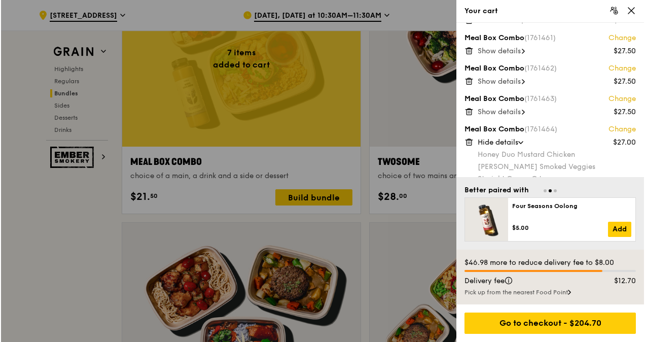
scroll to position [102, 0]
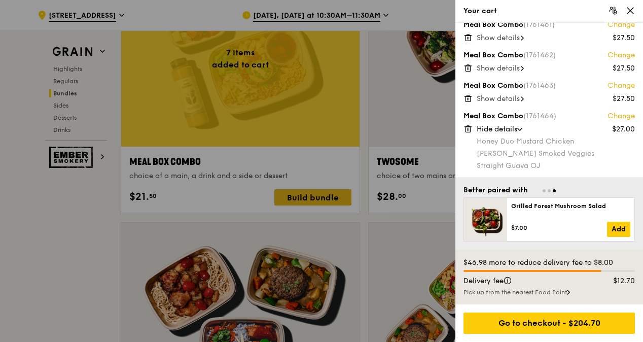
click at [287, 201] on div at bounding box center [321, 171] width 643 height 342
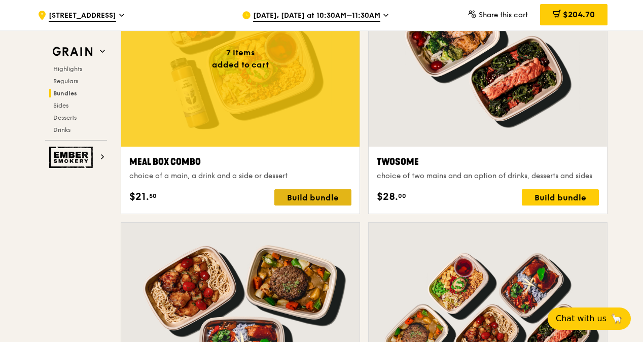
click at [305, 191] on div "Build bundle" at bounding box center [313, 197] width 77 height 16
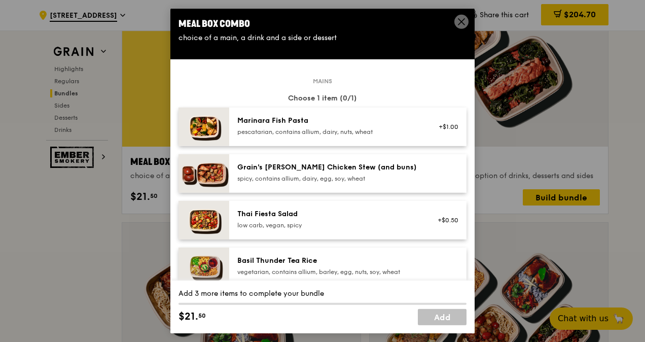
scroll to position [101, 0]
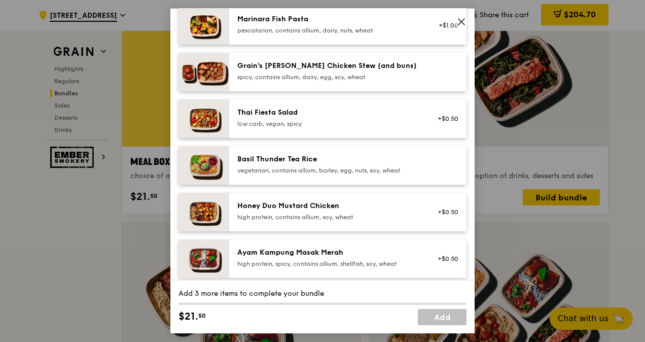
click at [254, 213] on div "high protein, contains allium, soy, wheat" at bounding box center [328, 217] width 182 height 8
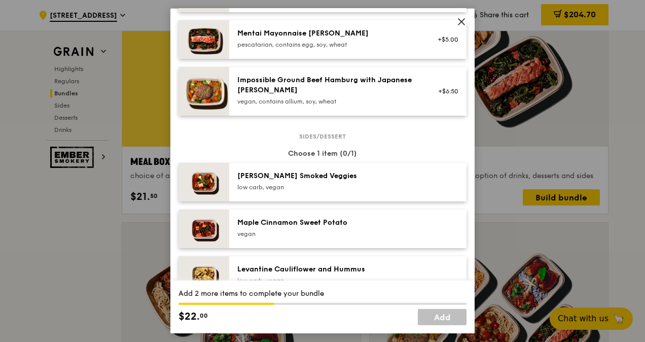
scroll to position [406, 0]
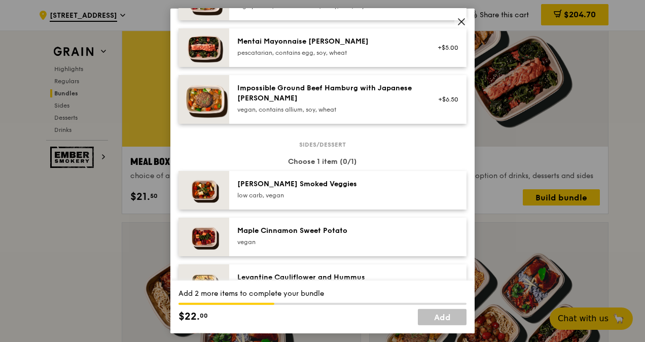
click at [211, 192] on img at bounding box center [204, 190] width 51 height 39
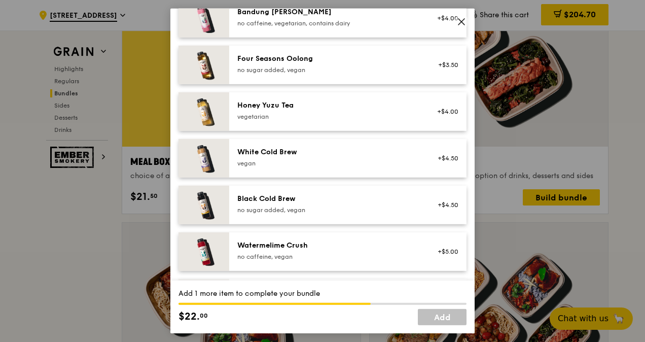
scroll to position [1234, 0]
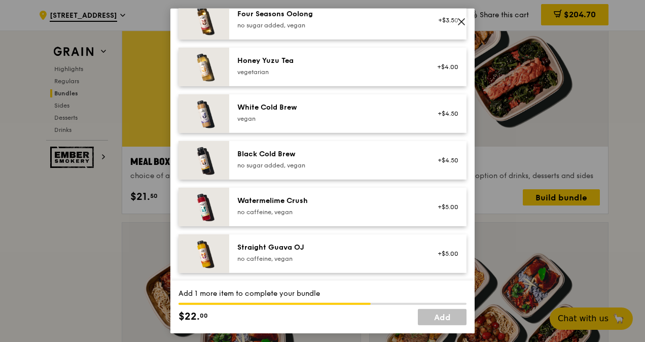
click at [207, 258] on img at bounding box center [204, 253] width 51 height 39
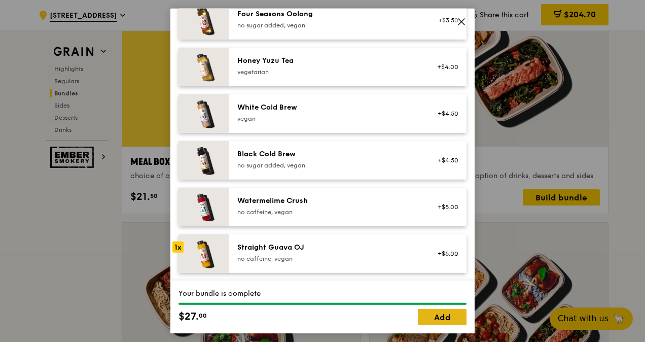
click at [451, 319] on link "Add" at bounding box center [442, 317] width 49 height 16
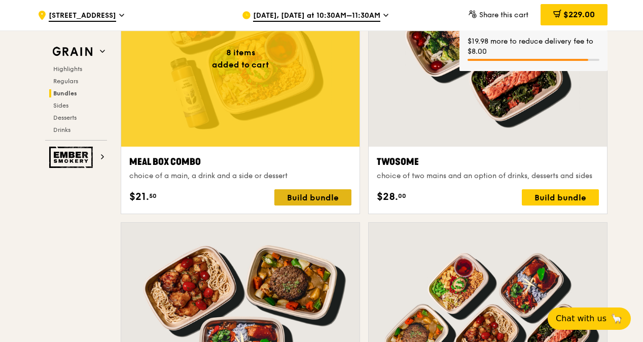
click at [298, 194] on div "Build bundle" at bounding box center [313, 197] width 77 height 16
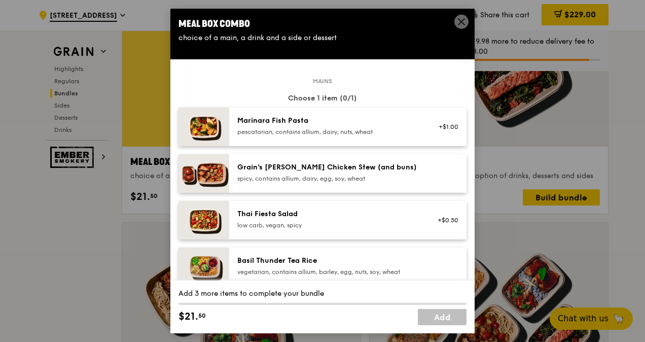
scroll to position [101, 0]
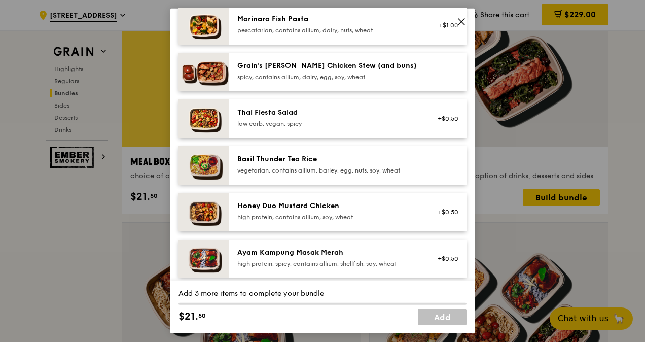
click at [210, 217] on img at bounding box center [204, 212] width 51 height 39
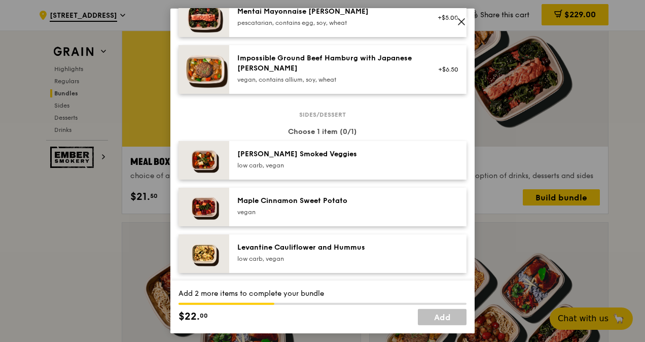
scroll to position [457, 0]
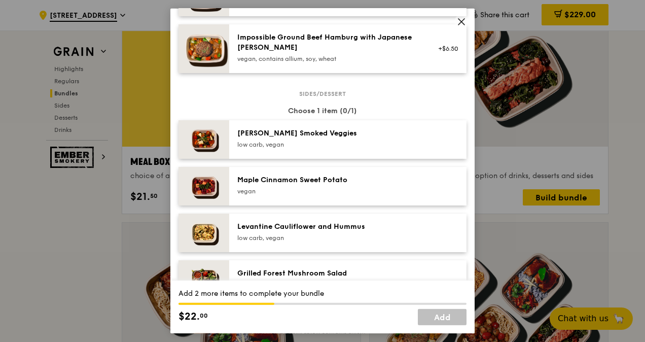
click at [199, 138] on img at bounding box center [204, 139] width 51 height 39
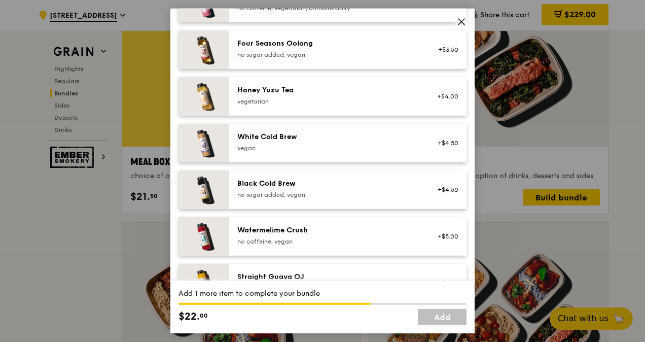
scroll to position [1234, 0]
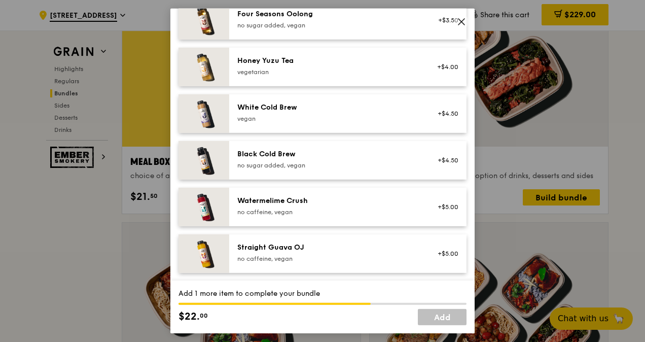
click at [252, 248] on div "Straight Guava OJ" at bounding box center [328, 248] width 182 height 10
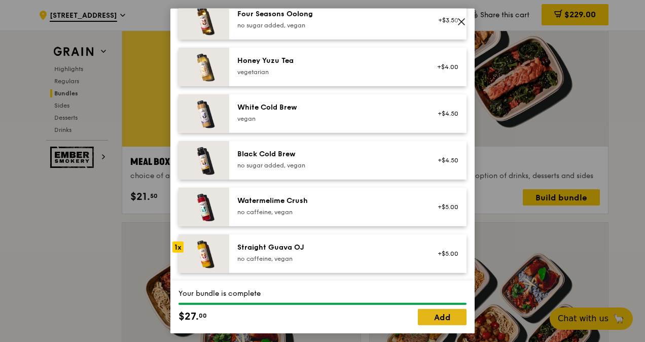
click at [443, 318] on link "Add" at bounding box center [442, 317] width 49 height 16
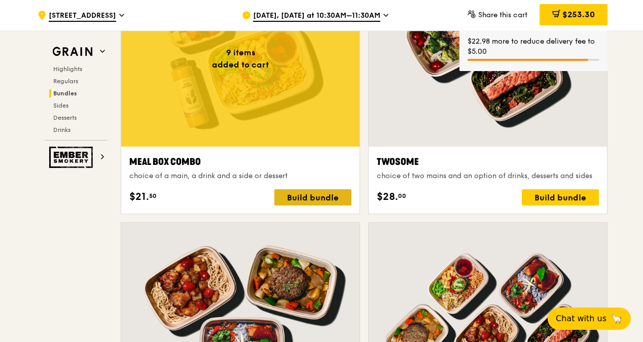
click at [330, 198] on div "Build bundle" at bounding box center [313, 197] width 77 height 16
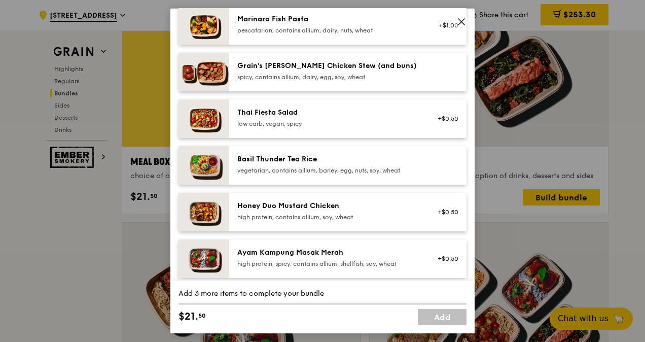
scroll to position [51, 0]
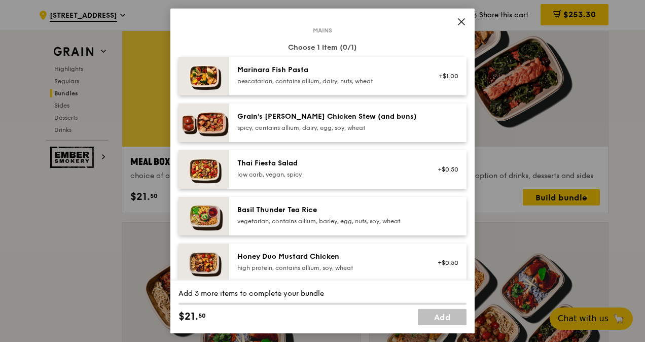
click at [219, 265] on img at bounding box center [204, 263] width 51 height 39
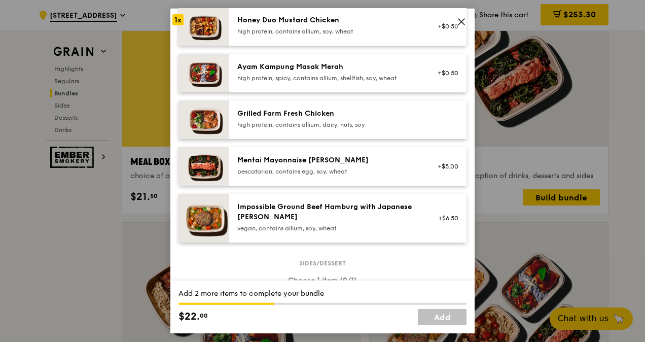
scroll to position [406, 0]
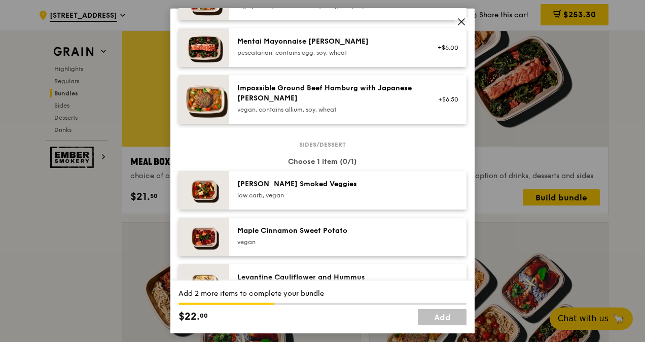
click at [204, 189] on img at bounding box center [204, 190] width 51 height 39
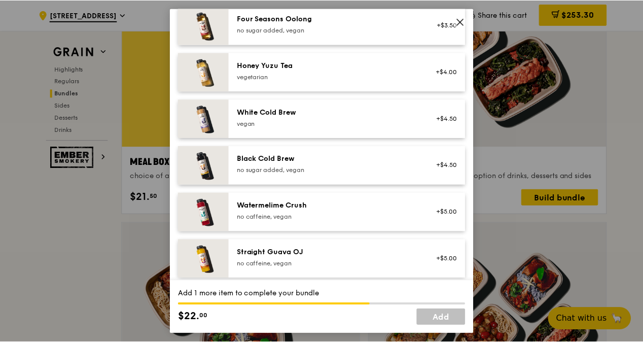
scroll to position [1234, 0]
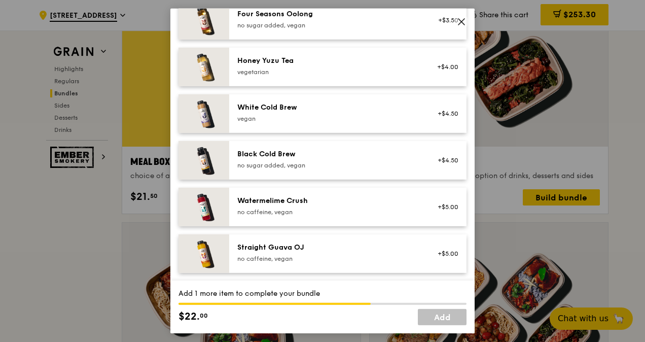
click at [211, 240] on img at bounding box center [204, 253] width 51 height 39
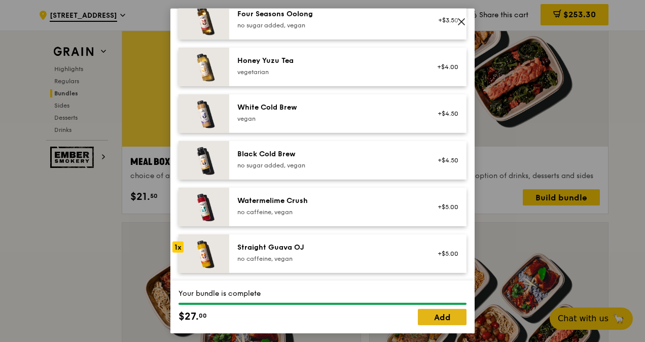
click at [434, 315] on link "Add" at bounding box center [442, 317] width 49 height 16
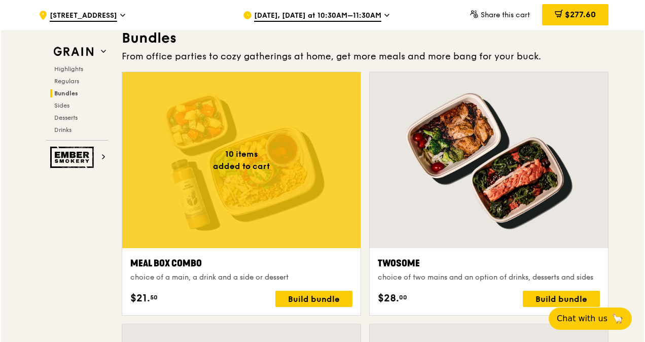
scroll to position [1573, 0]
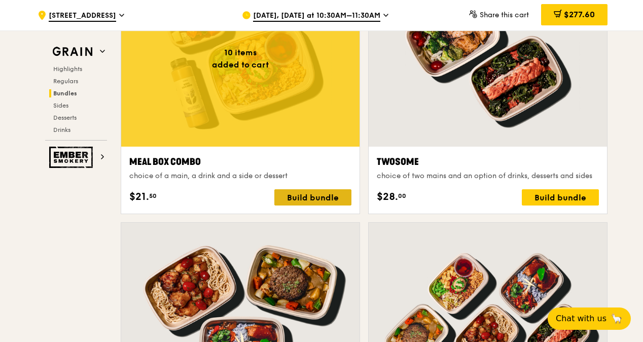
click at [313, 191] on div "Build bundle" at bounding box center [313, 197] width 77 height 16
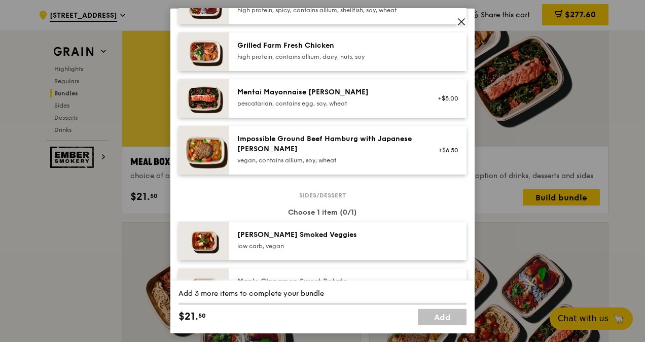
scroll to position [304, 0]
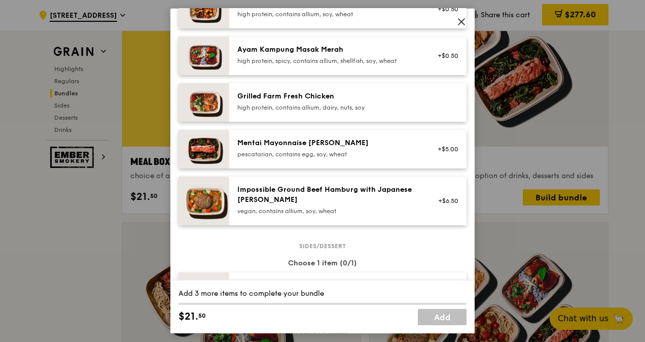
click at [263, 201] on div "Impossible Ground Beef Hamburg with Japanese [PERSON_NAME]" at bounding box center [328, 195] width 182 height 20
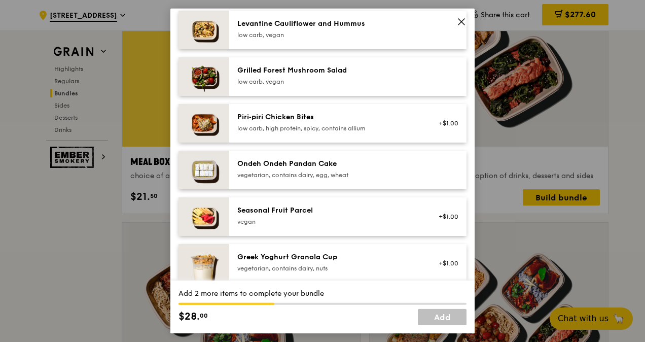
scroll to position [710, 0]
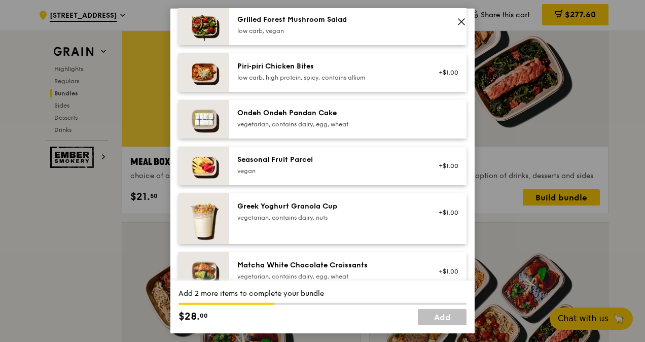
click at [199, 177] on img at bounding box center [204, 166] width 51 height 39
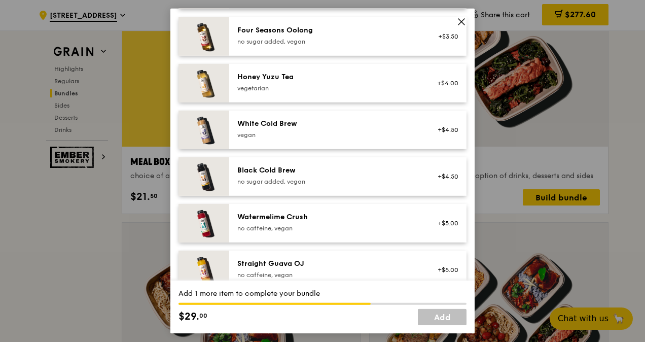
scroll to position [1234, 0]
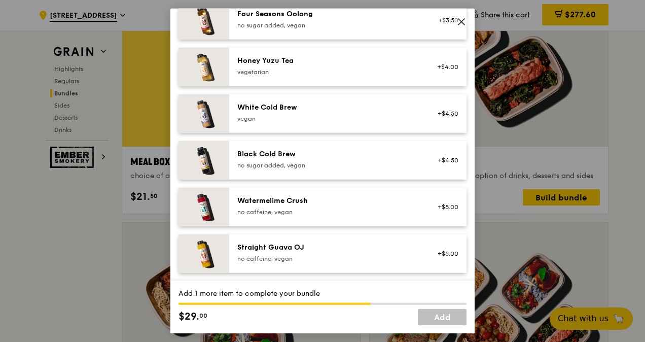
click at [204, 212] on img at bounding box center [204, 207] width 51 height 39
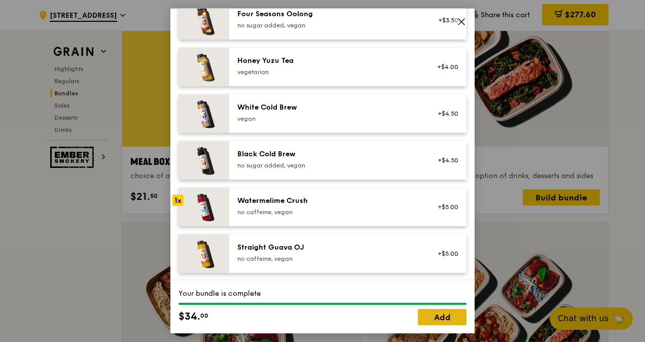
click at [448, 314] on link "Add" at bounding box center [442, 317] width 49 height 16
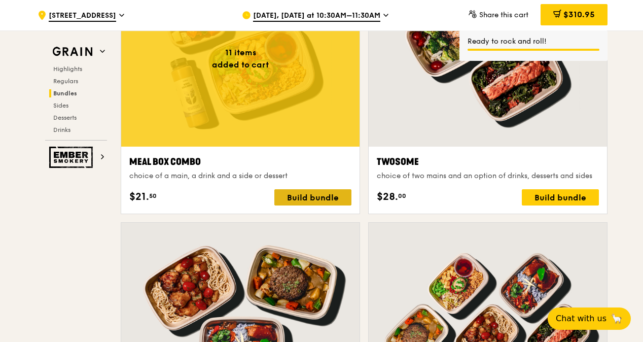
click at [300, 193] on div "Build bundle" at bounding box center [313, 197] width 77 height 16
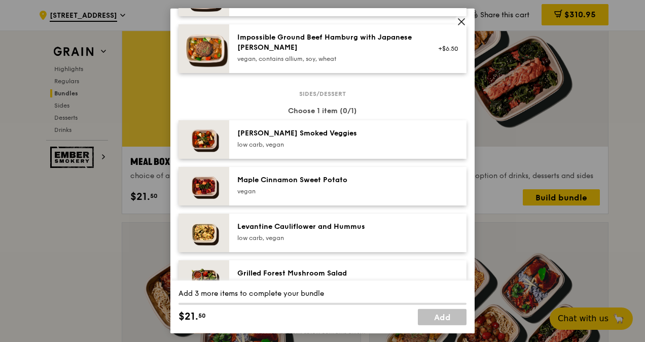
scroll to position [406, 0]
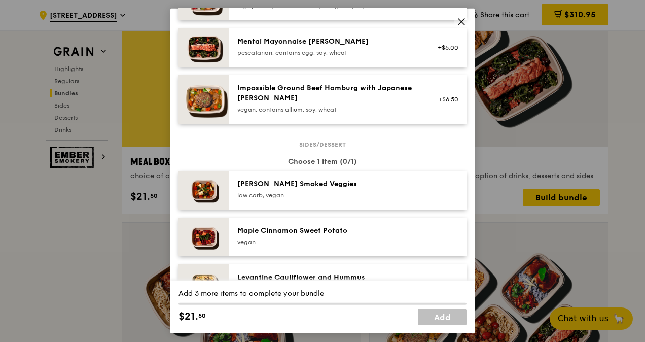
click at [202, 102] on img at bounding box center [204, 99] width 51 height 49
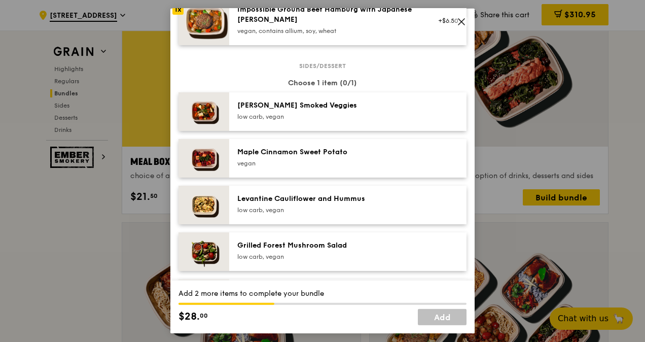
scroll to position [609, 0]
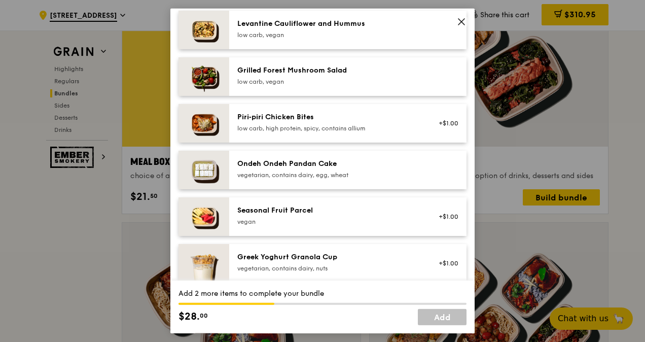
click at [211, 222] on img at bounding box center [204, 216] width 51 height 39
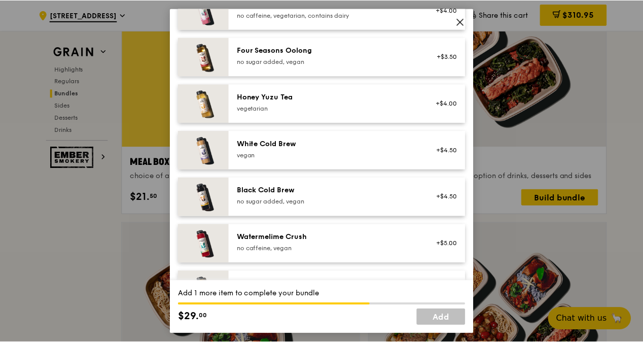
scroll to position [1234, 0]
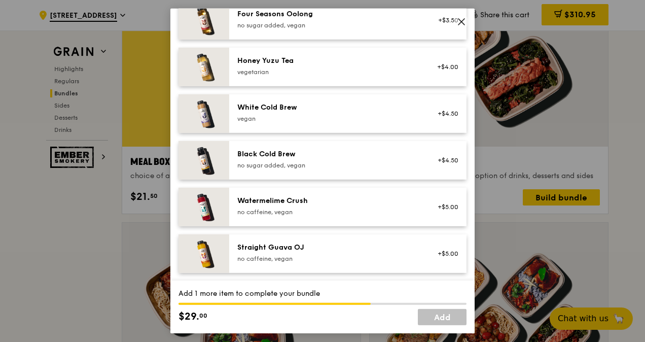
click at [208, 209] on img at bounding box center [204, 207] width 51 height 39
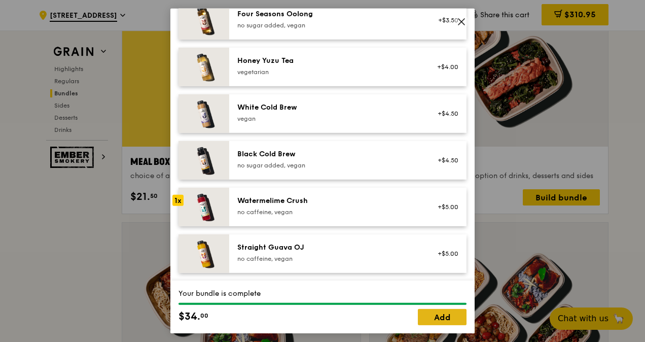
click at [456, 318] on link "Add" at bounding box center [442, 317] width 49 height 16
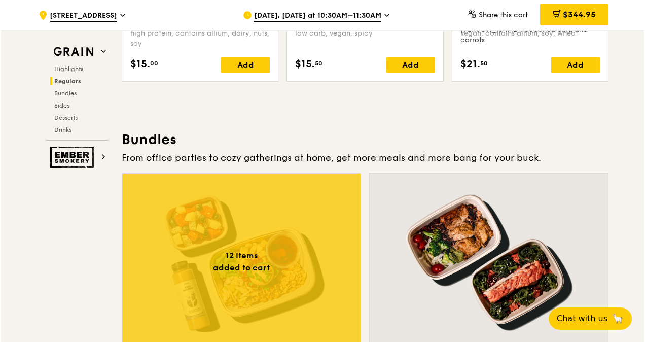
scroll to position [1472, 0]
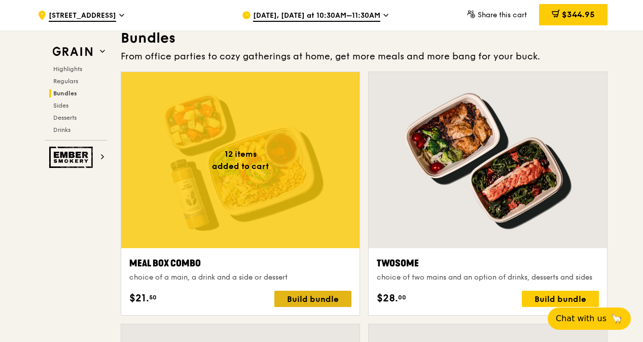
click at [309, 299] on div "Build bundle" at bounding box center [313, 299] width 77 height 16
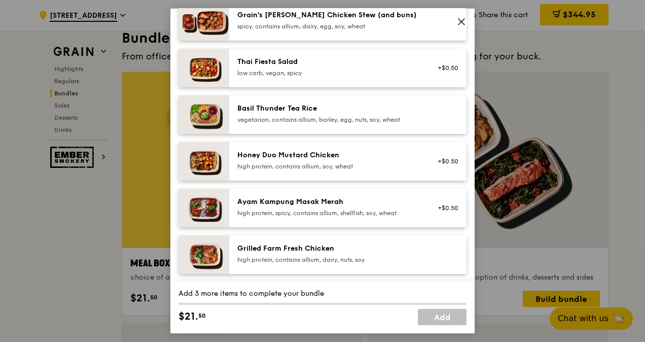
scroll to position [203, 0]
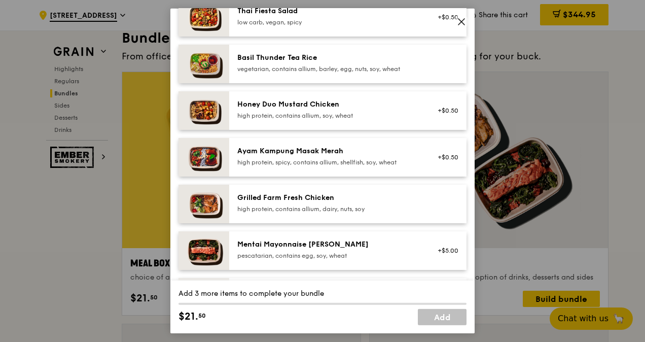
click at [197, 197] on img at bounding box center [204, 204] width 51 height 39
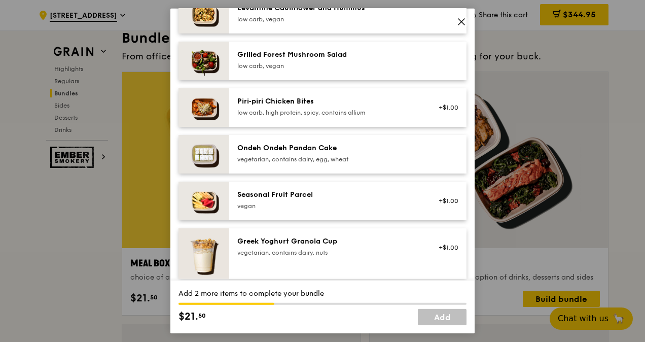
scroll to position [710, 0]
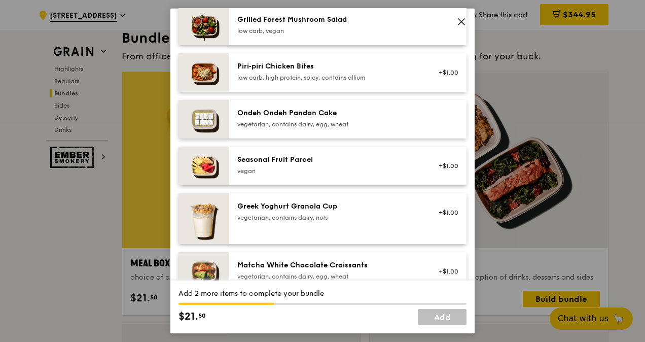
click at [209, 167] on img at bounding box center [204, 166] width 51 height 39
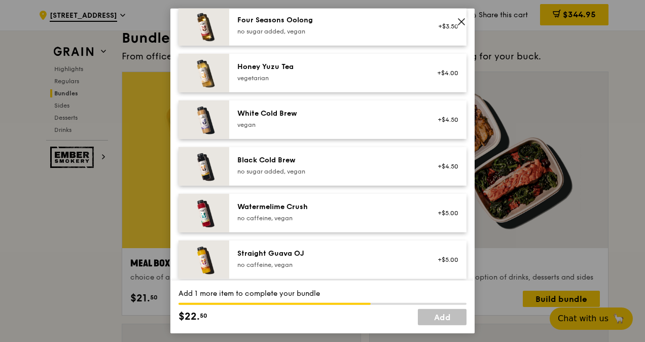
scroll to position [1234, 0]
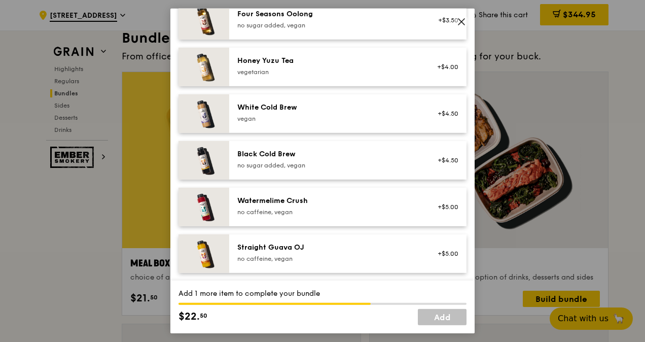
click at [201, 205] on img at bounding box center [204, 207] width 51 height 39
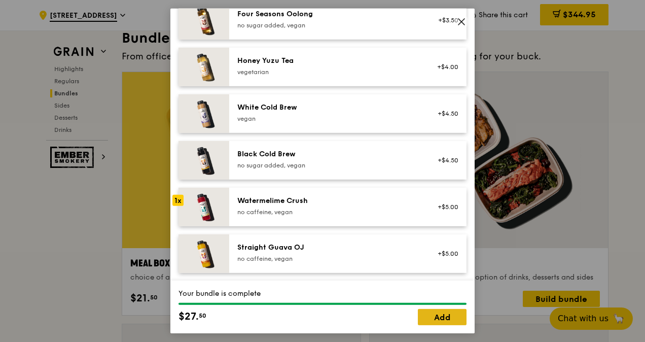
click at [438, 322] on link "Add" at bounding box center [442, 317] width 49 height 16
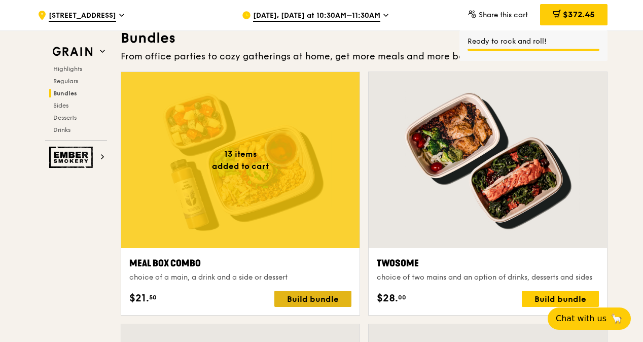
click at [299, 297] on div "Build bundle" at bounding box center [313, 299] width 77 height 16
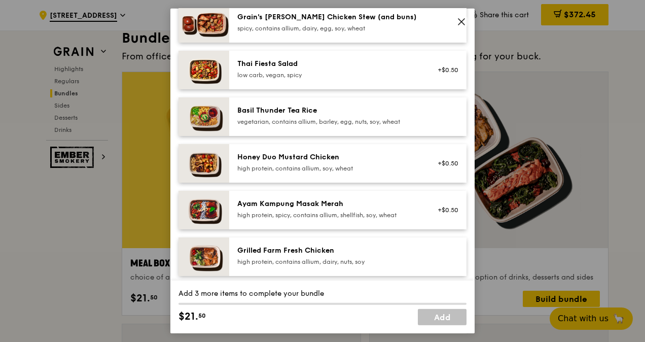
scroll to position [203, 0]
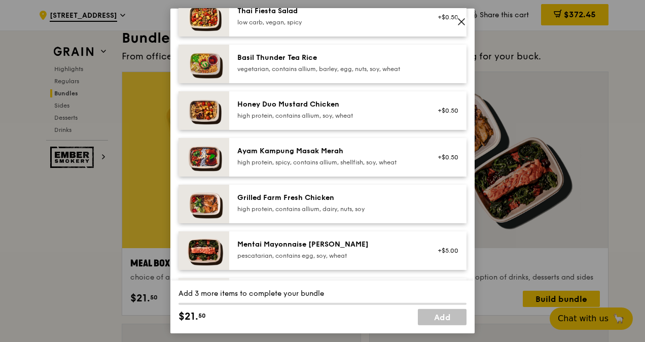
click at [203, 200] on img at bounding box center [204, 204] width 51 height 39
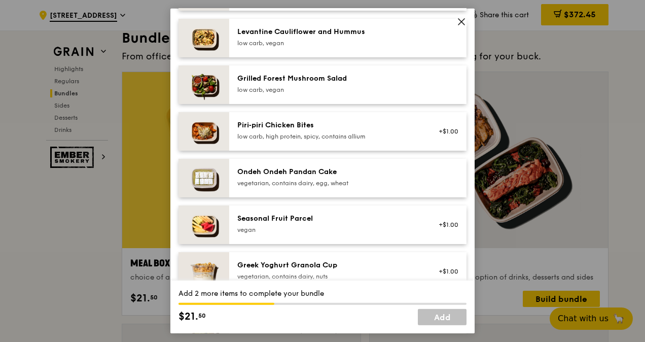
scroll to position [710, 0]
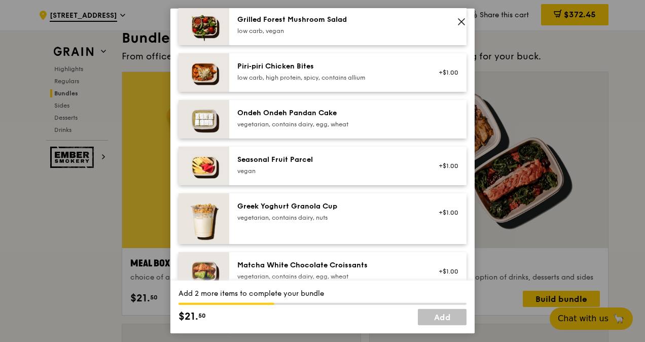
click at [210, 165] on img at bounding box center [204, 166] width 51 height 39
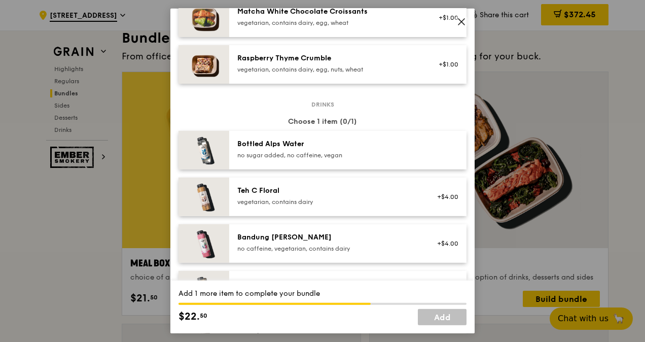
scroll to position [1218, 0]
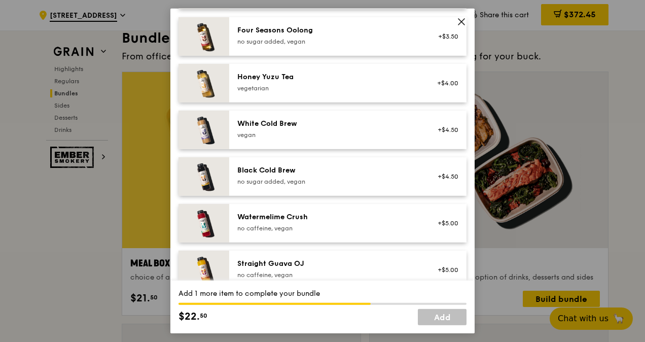
click at [393, 224] on div "no caffeine, vegan" at bounding box center [328, 228] width 182 height 8
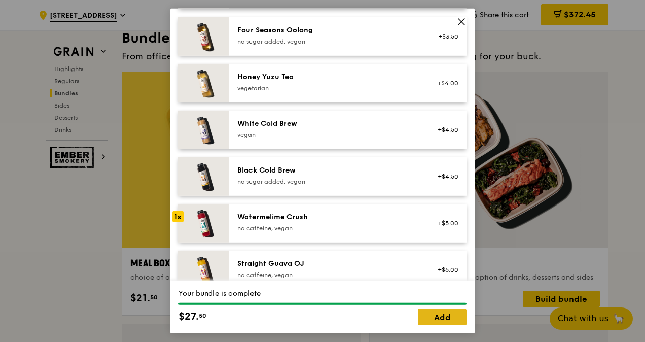
click at [449, 317] on link "Add" at bounding box center [442, 317] width 49 height 16
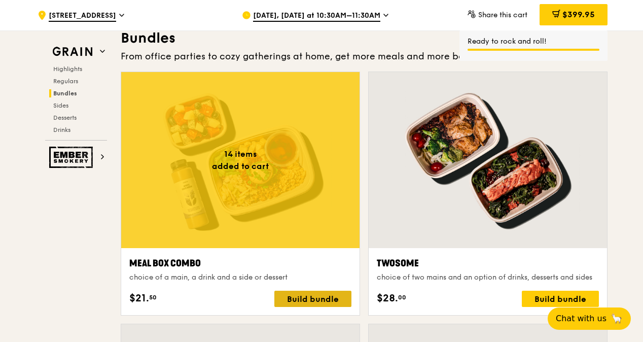
click at [331, 298] on div "Build bundle" at bounding box center [313, 299] width 77 height 16
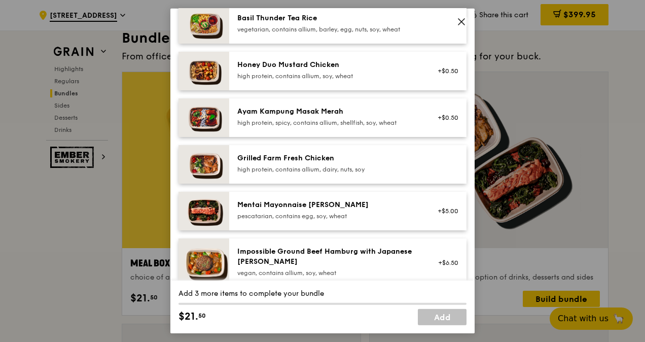
scroll to position [304, 0]
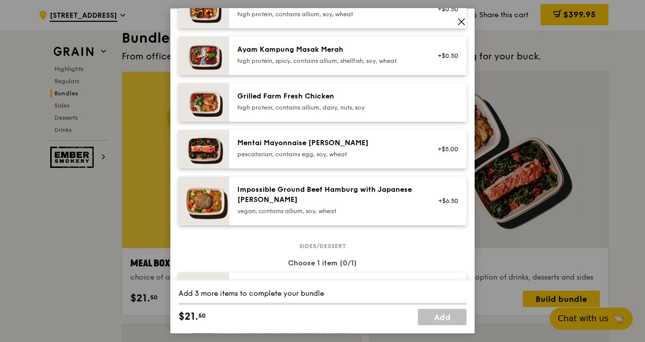
click at [252, 104] on div "high protein, contains allium, dairy, nuts, soy" at bounding box center [328, 108] width 182 height 8
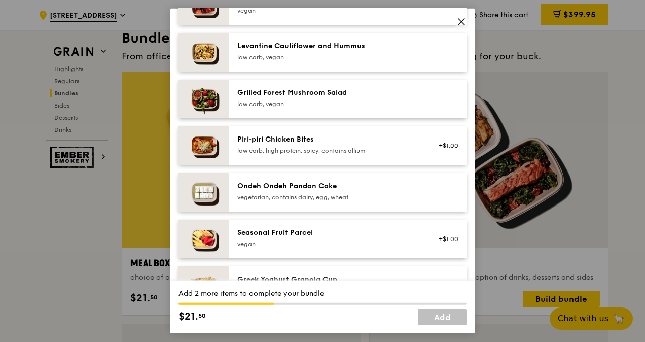
scroll to position [660, 0]
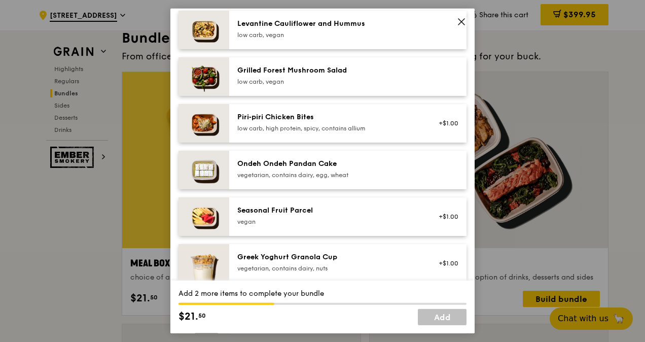
click at [207, 219] on img at bounding box center [204, 216] width 51 height 39
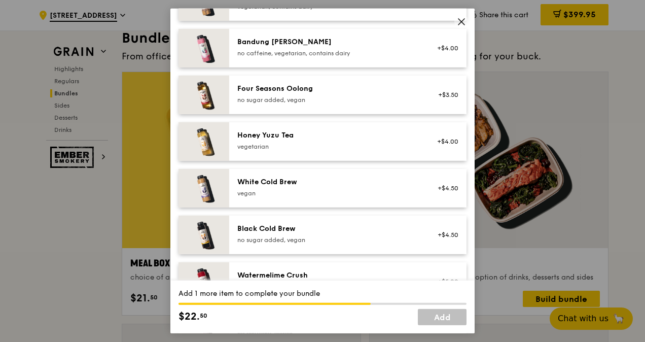
scroll to position [1218, 0]
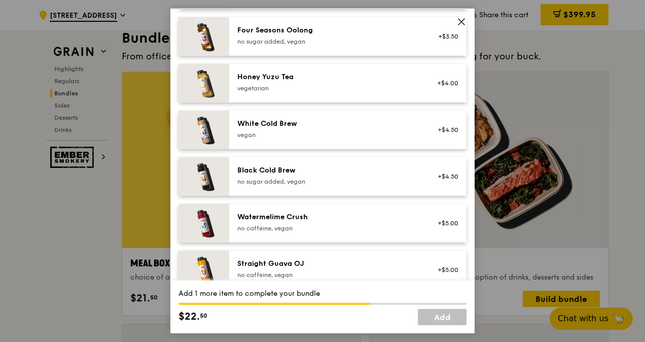
click at [271, 216] on div "Watermelime Crush" at bounding box center [328, 217] width 182 height 10
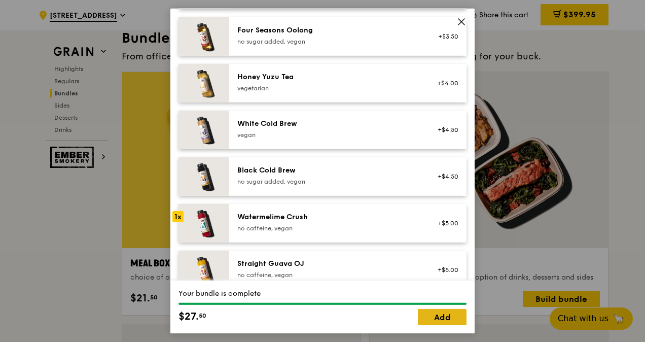
click at [440, 321] on link "Add" at bounding box center [442, 317] width 49 height 16
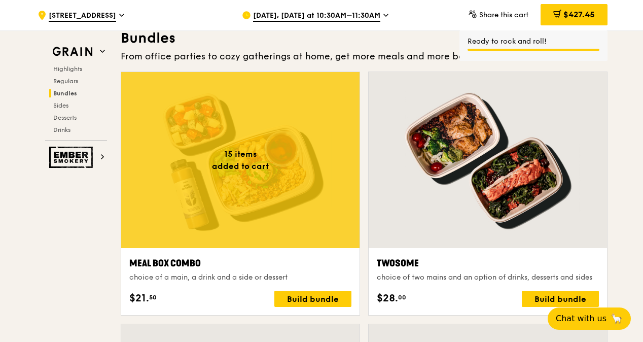
click at [254, 201] on div at bounding box center [240, 160] width 238 height 176
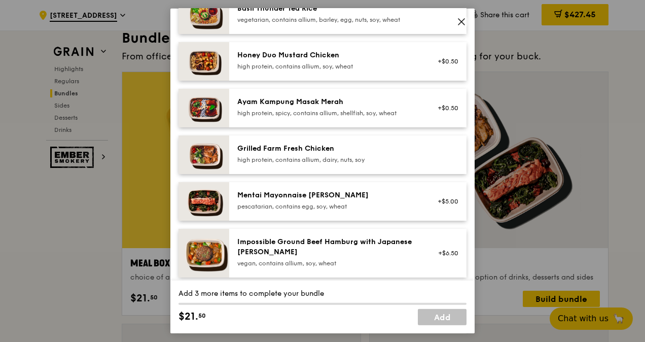
scroll to position [254, 0]
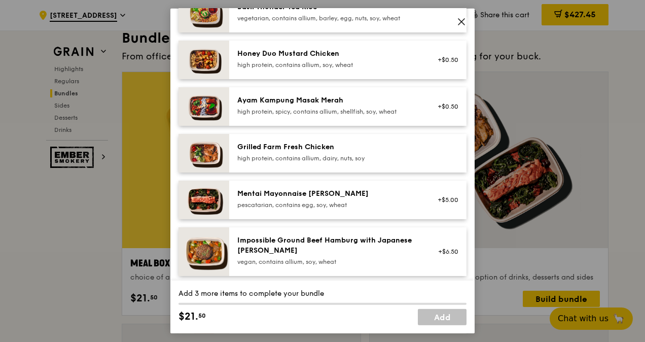
click at [210, 155] on img at bounding box center [204, 153] width 51 height 39
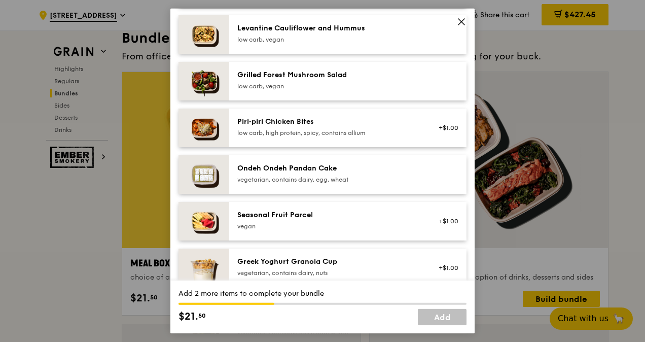
scroll to position [710, 0]
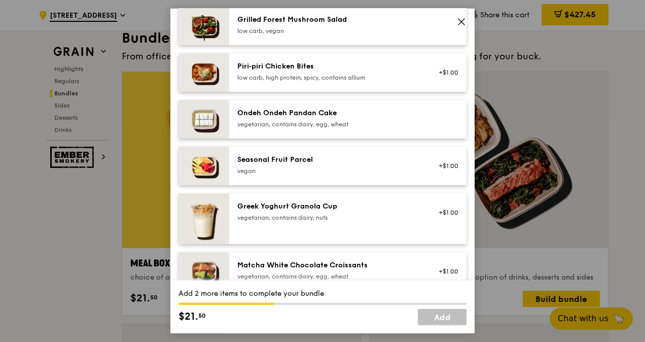
click at [207, 173] on img at bounding box center [204, 166] width 51 height 39
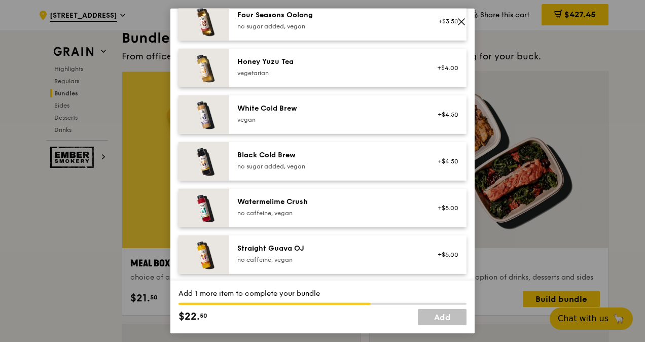
scroll to position [1234, 0]
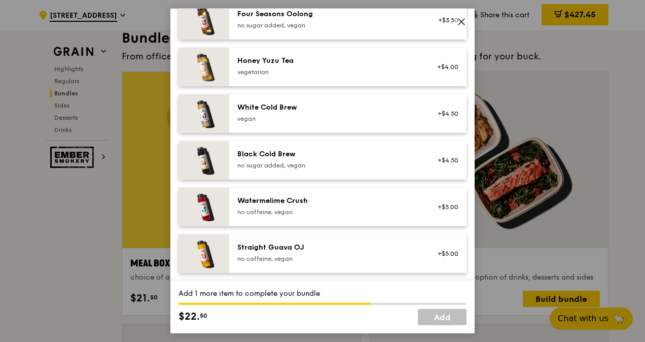
click at [228, 202] on img at bounding box center [204, 207] width 51 height 39
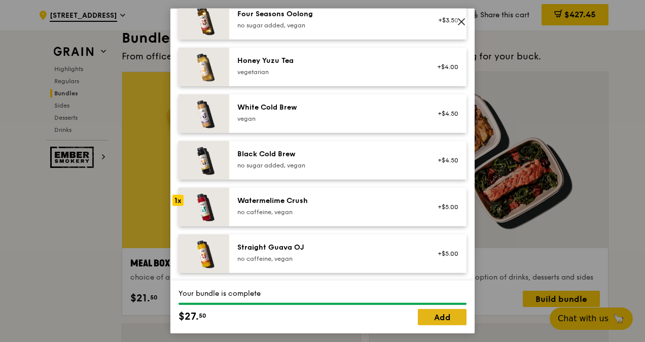
click at [436, 312] on link "Add" at bounding box center [442, 317] width 49 height 16
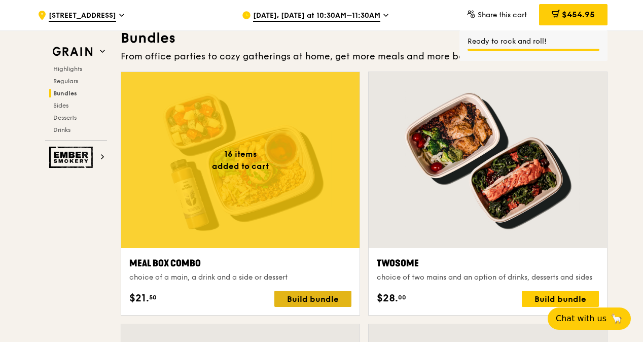
click at [321, 299] on div "Build bundle" at bounding box center [313, 299] width 77 height 16
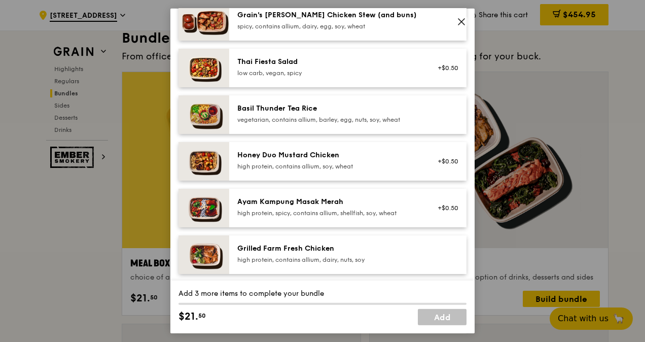
scroll to position [203, 0]
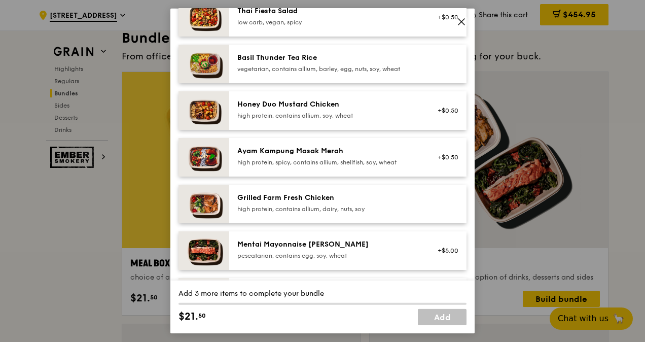
click at [207, 204] on img at bounding box center [204, 204] width 51 height 39
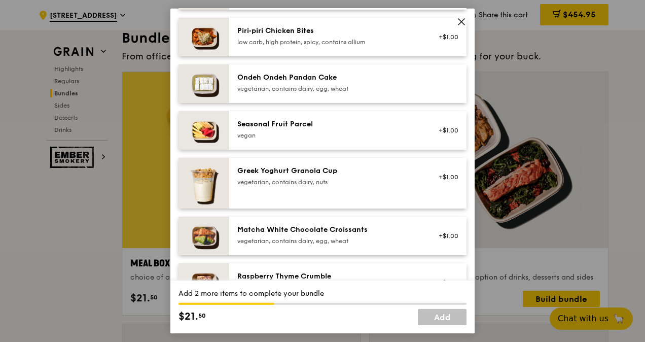
scroll to position [761, 0]
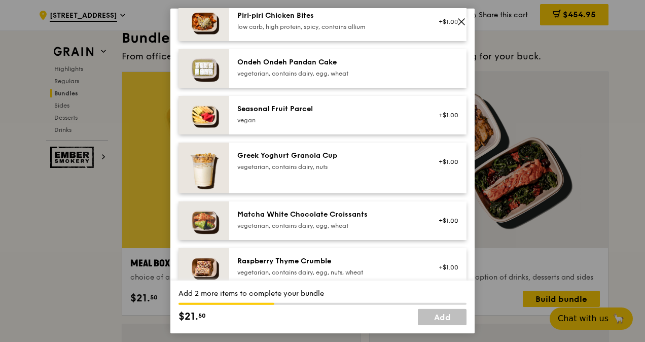
click at [201, 105] on img at bounding box center [204, 115] width 51 height 39
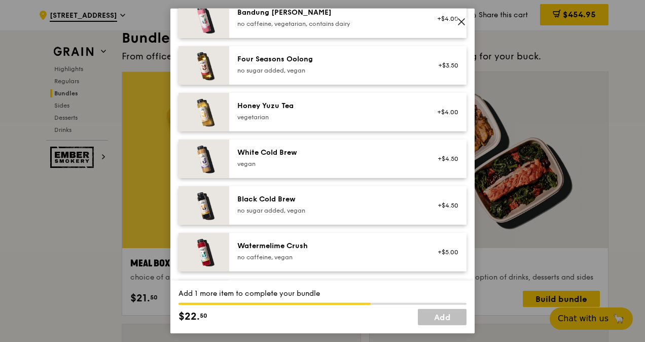
scroll to position [1167, 0]
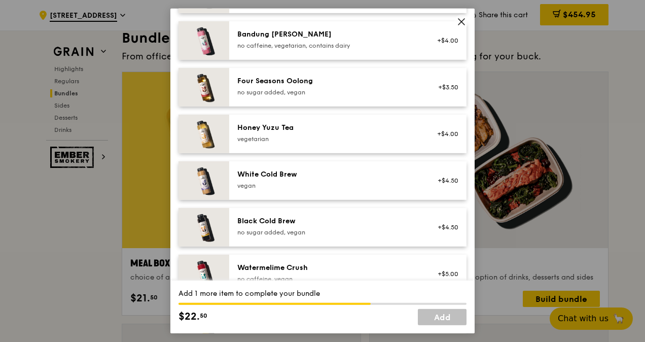
click at [203, 136] on img at bounding box center [204, 134] width 51 height 39
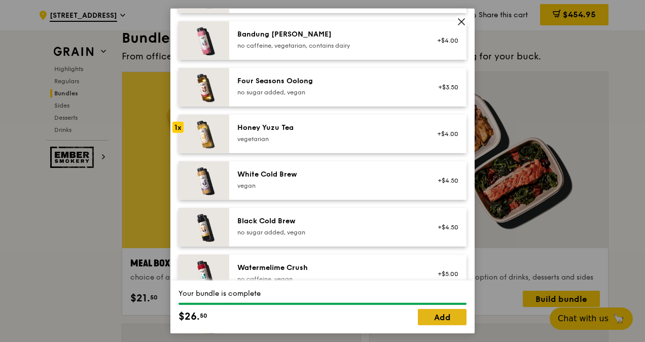
click at [447, 322] on link "Add" at bounding box center [442, 317] width 49 height 16
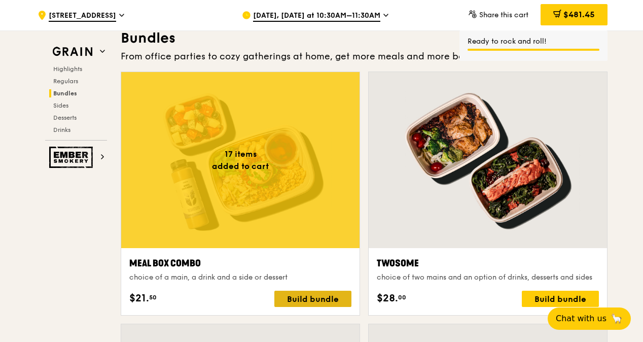
click at [323, 297] on div "Build bundle" at bounding box center [313, 299] width 77 height 16
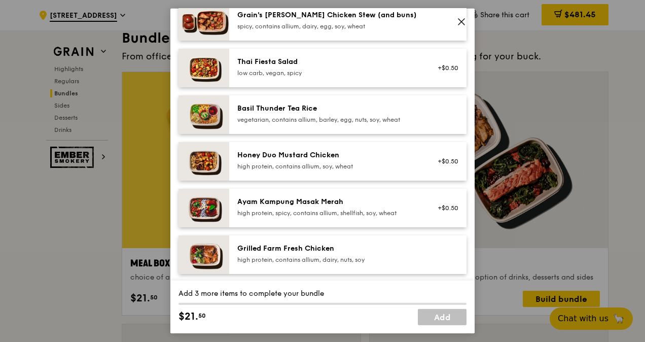
scroll to position [203, 0]
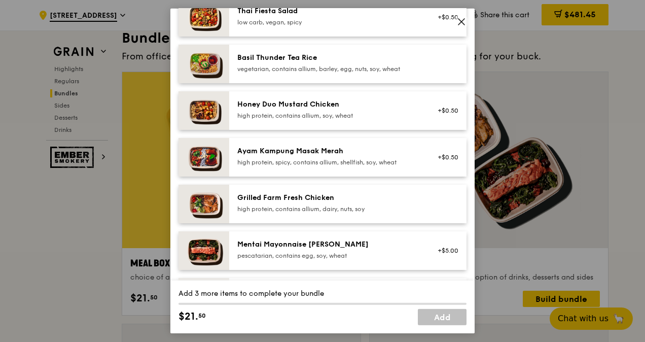
click at [216, 198] on img at bounding box center [204, 204] width 51 height 39
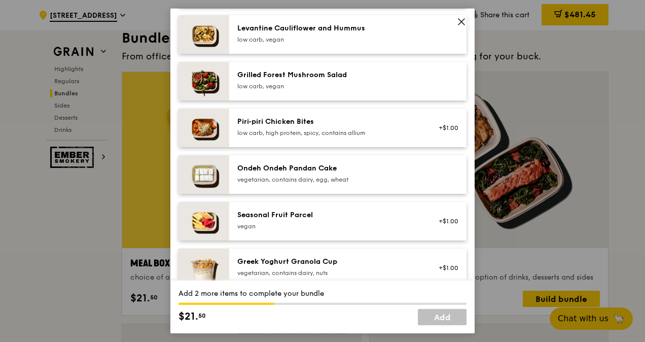
scroll to position [710, 0]
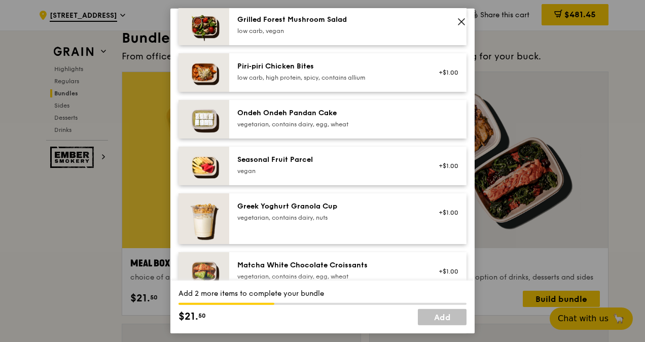
click at [200, 159] on img at bounding box center [204, 166] width 51 height 39
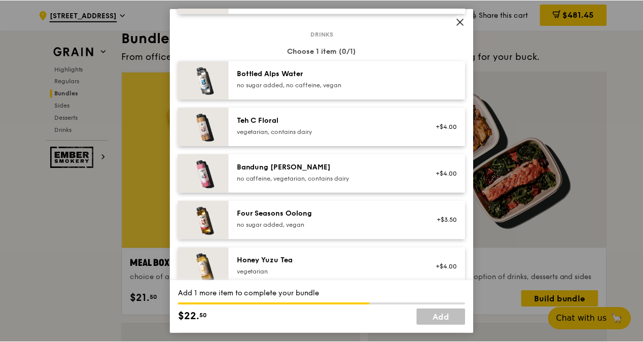
scroll to position [1066, 0]
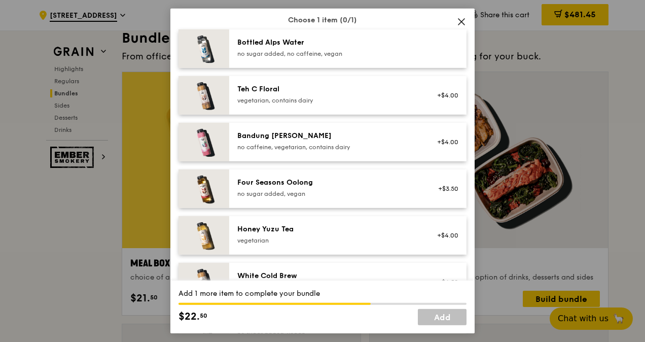
click at [209, 234] on img at bounding box center [204, 235] width 51 height 39
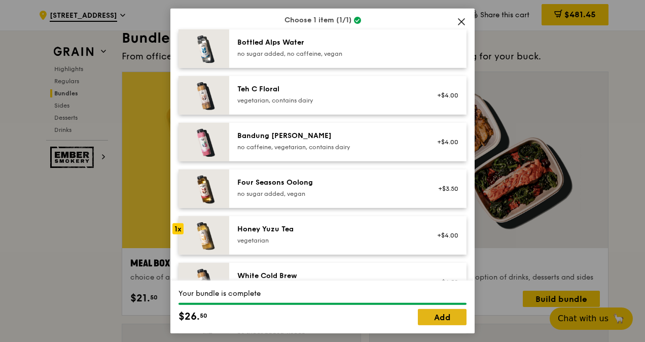
click at [447, 319] on link "Add" at bounding box center [442, 317] width 49 height 16
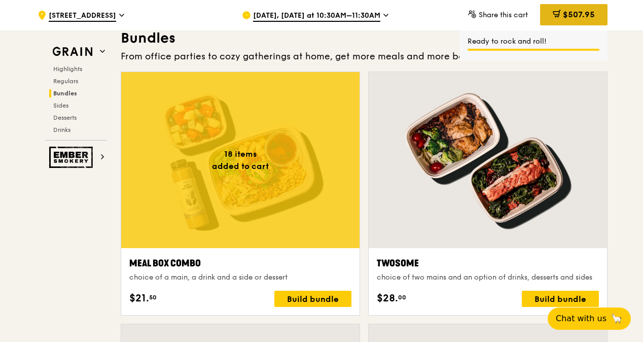
click at [570, 13] on span "$507.95" at bounding box center [579, 15] width 32 height 10
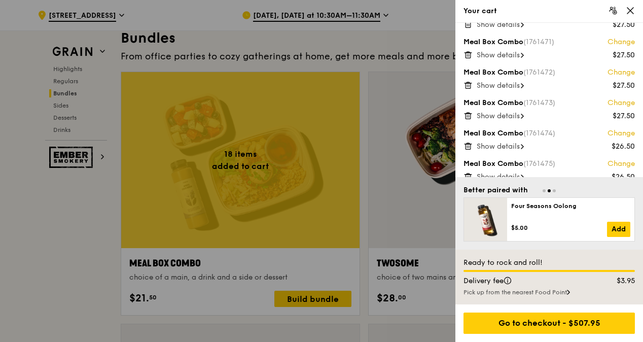
scroll to position [437, 0]
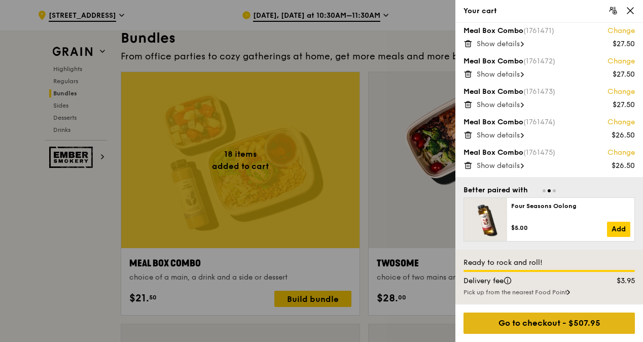
click at [534, 322] on div "Go to checkout - $507.95" at bounding box center [550, 323] width 172 height 21
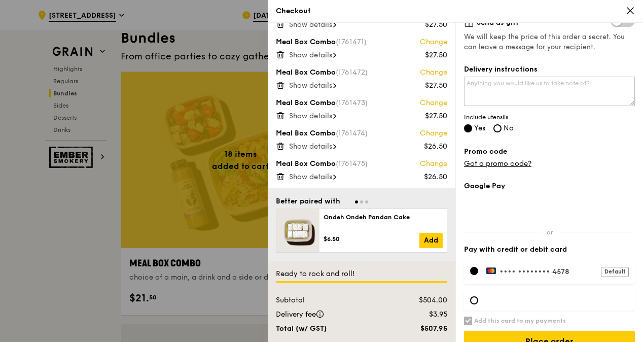
scroll to position [203, 0]
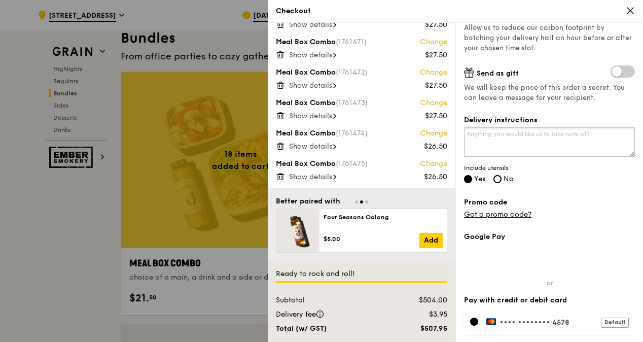
click at [501, 137] on textarea "Delivery instructions" at bounding box center [549, 141] width 171 height 29
click at [574, 134] on textarea "Please pack cutlery separately in" at bounding box center [549, 141] width 171 height 29
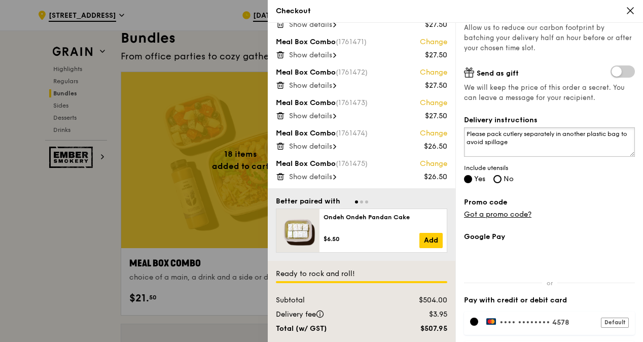
click at [536, 147] on textarea "Please pack cutlery separately in another plastic bag to avoid spillage" at bounding box center [549, 141] width 171 height 29
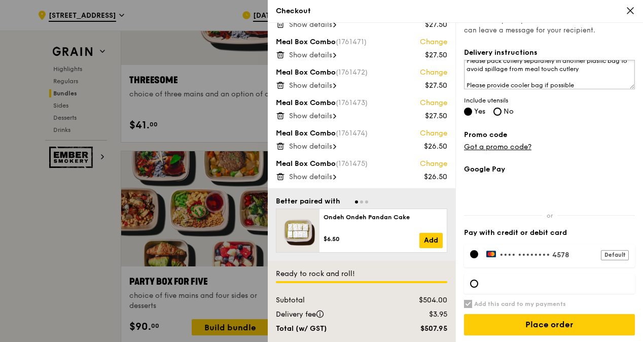
scroll to position [1928, 0]
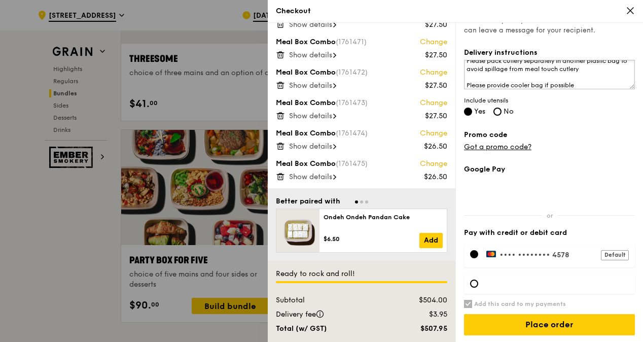
type textarea "Please pack cutlery separately in another plastic bag to avoid spillage from me…"
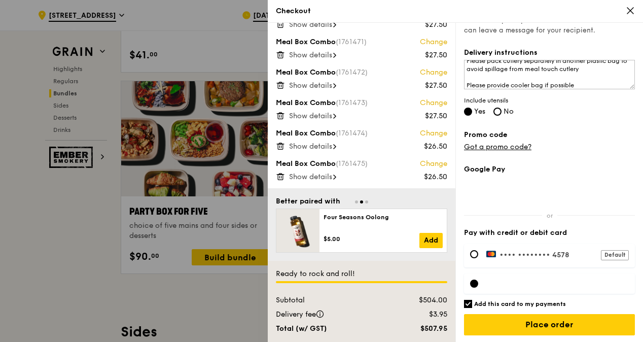
scroll to position [2030, 0]
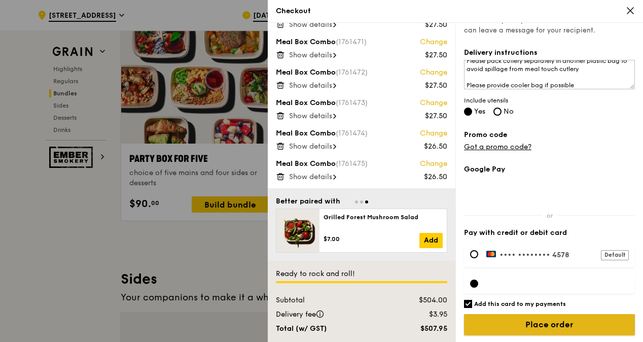
click at [537, 327] on input "Place order" at bounding box center [549, 324] width 171 height 21
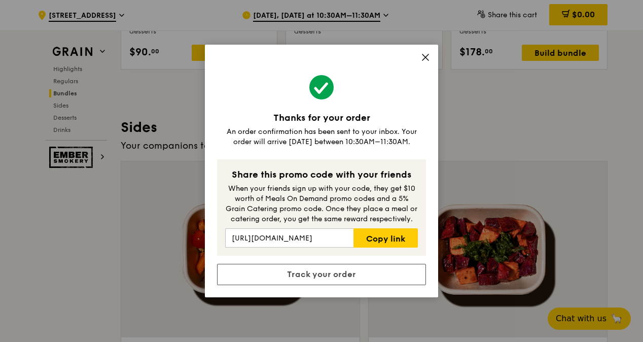
scroll to position [2182, 0]
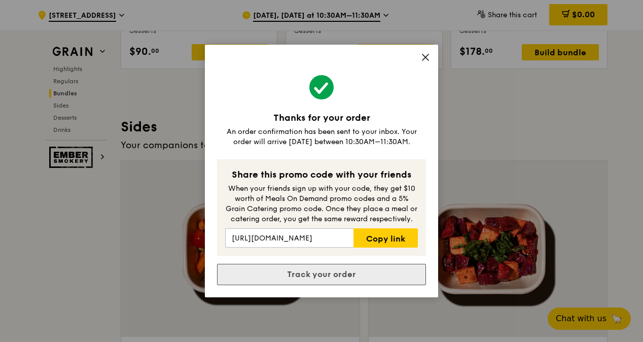
click at [329, 280] on link "Track your order" at bounding box center [321, 274] width 209 height 21
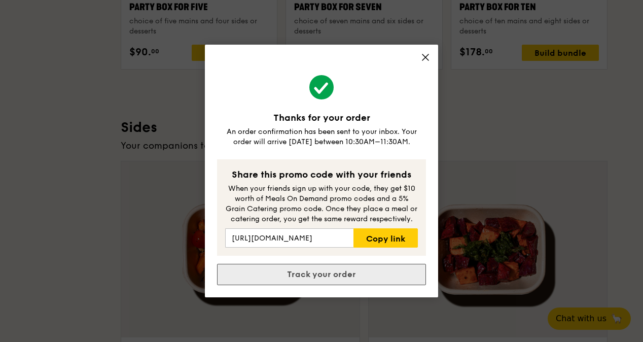
scroll to position [0, 0]
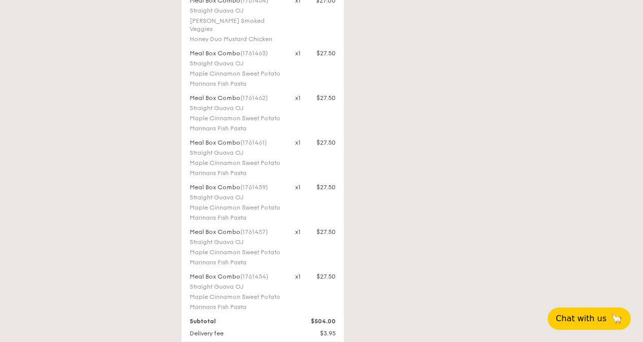
scroll to position [964, 0]
